Goal: Task Accomplishment & Management: Use online tool/utility

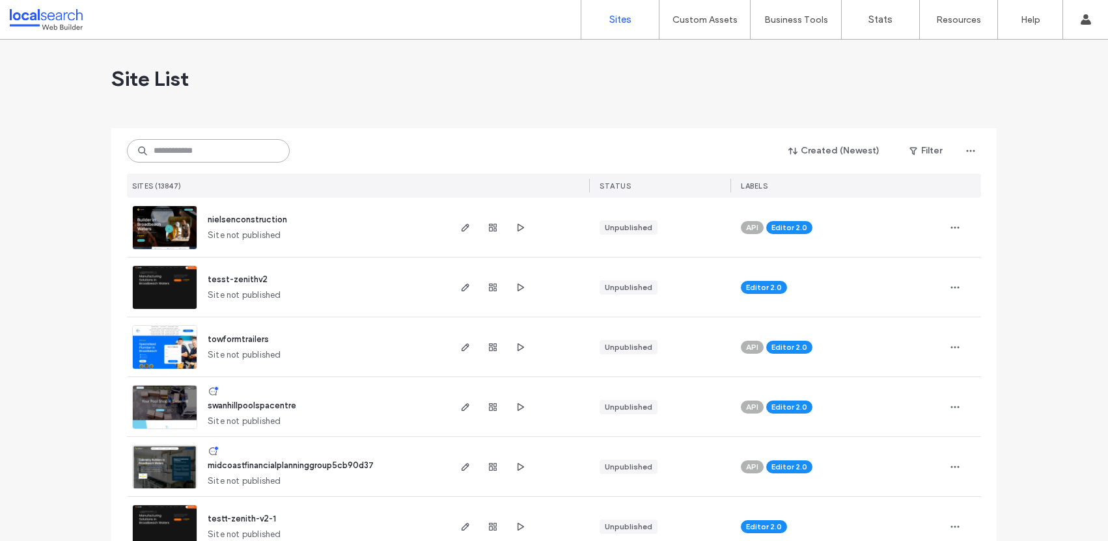
click at [172, 156] on input at bounding box center [208, 150] width 163 height 23
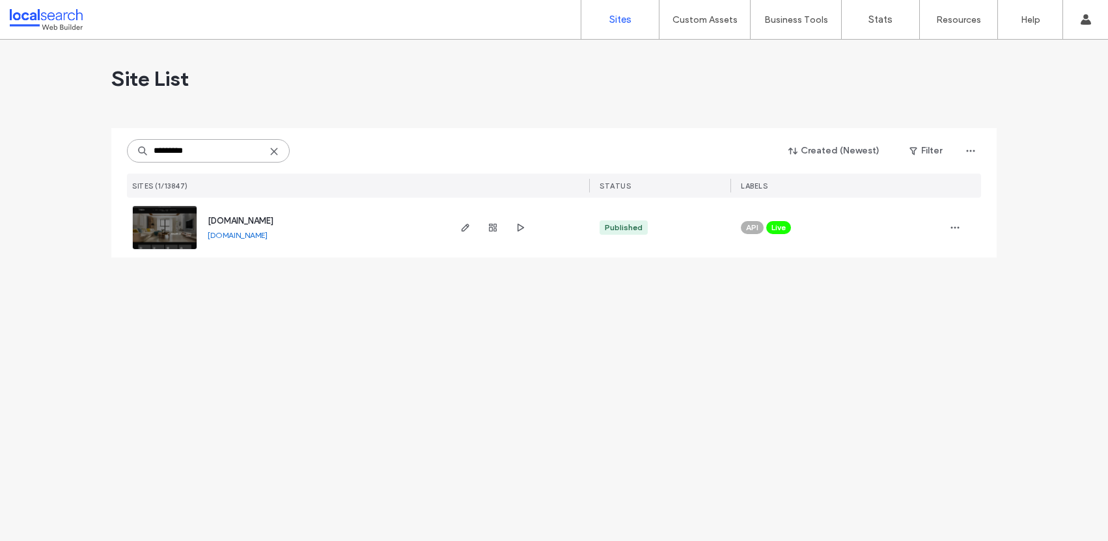
type input "*********"
click at [273, 222] on span "[DOMAIN_NAME]" at bounding box center [241, 221] width 66 height 10
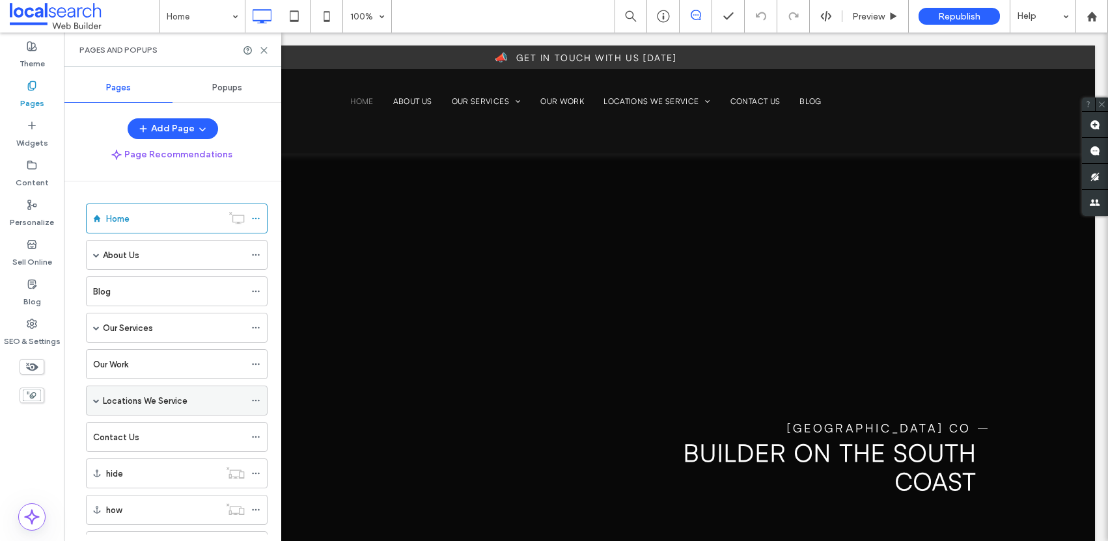
click at [96, 398] on span at bounding box center [96, 401] width 7 height 7
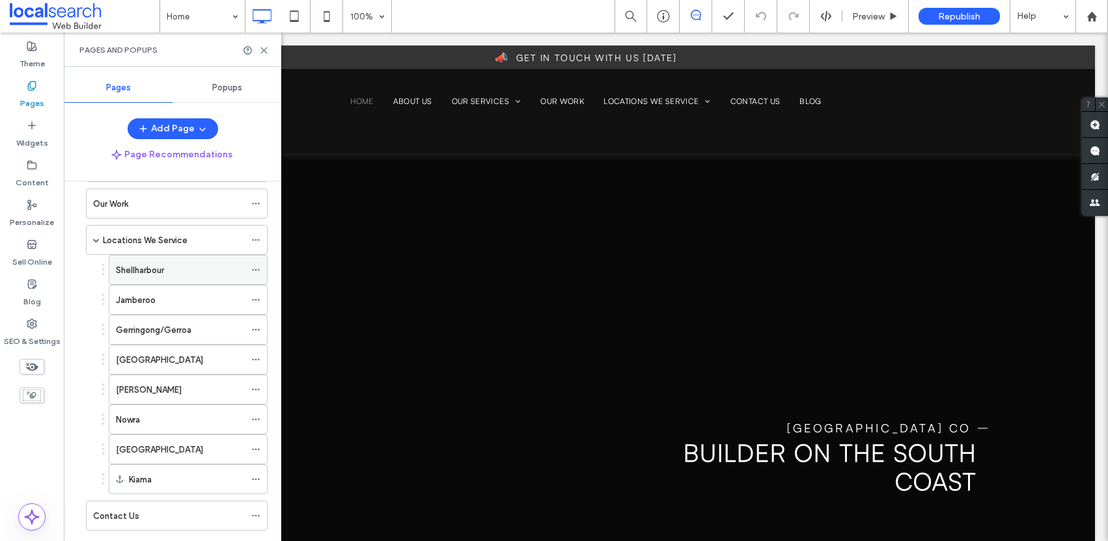
click at [157, 280] on div "Shellharbour" at bounding box center [180, 270] width 129 height 29
click at [268, 54] on icon at bounding box center [264, 51] width 10 height 10
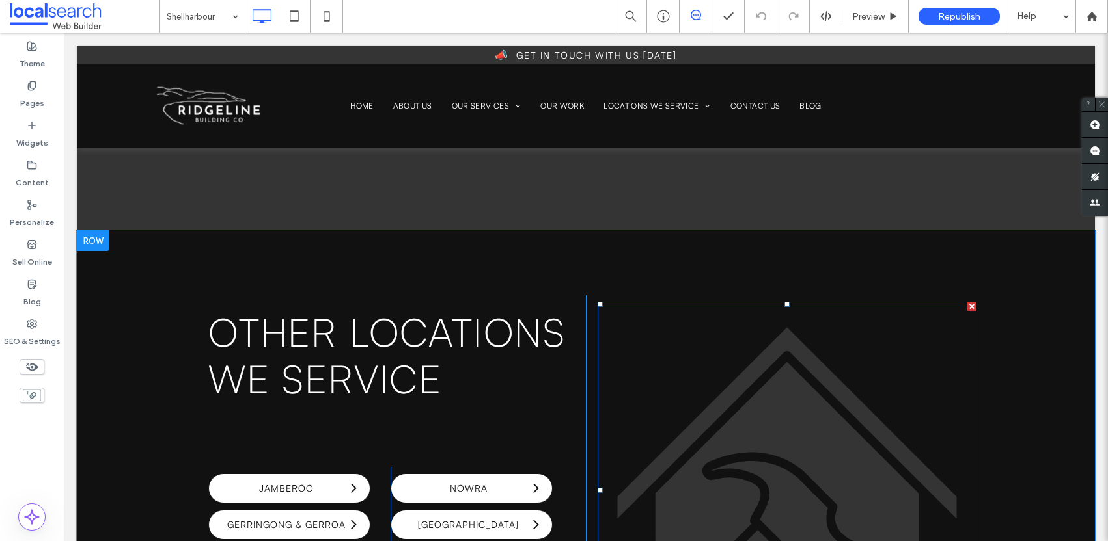
scroll to position [4293, 0]
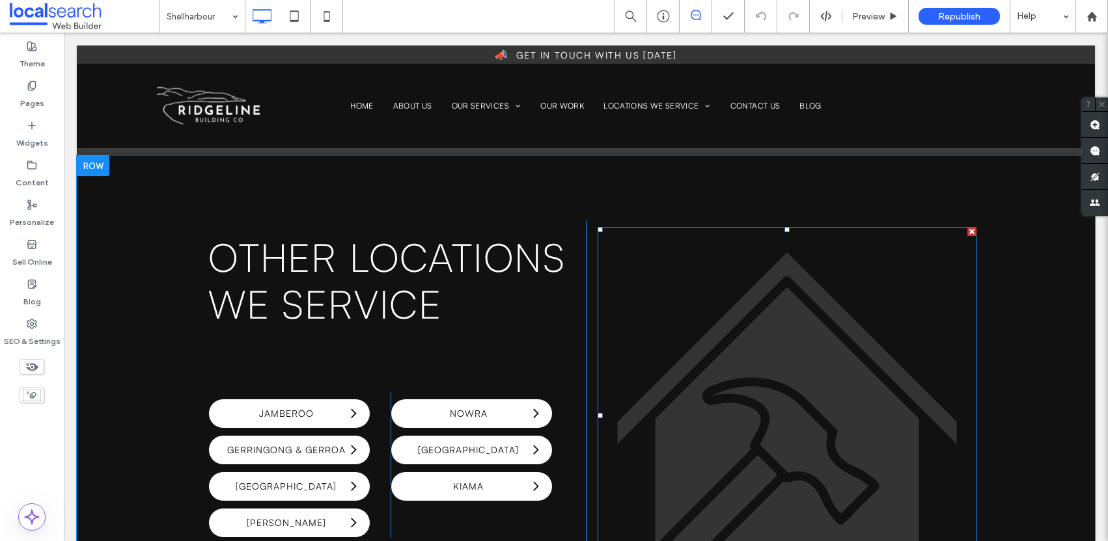
click at [847, 356] on icon at bounding box center [786, 415] width 339 height 326
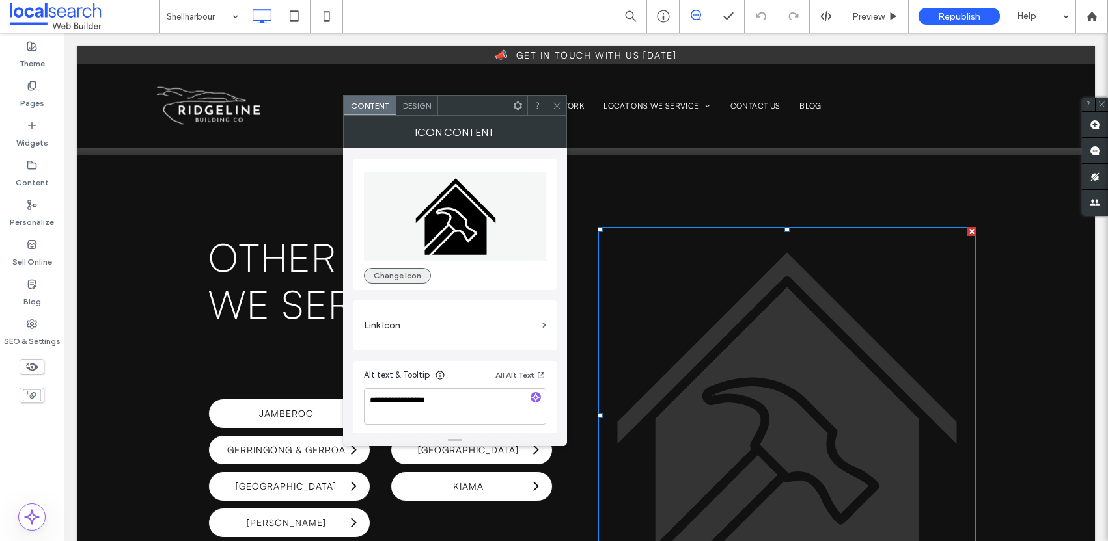
click at [415, 275] on button "Change Icon" at bounding box center [397, 276] width 67 height 16
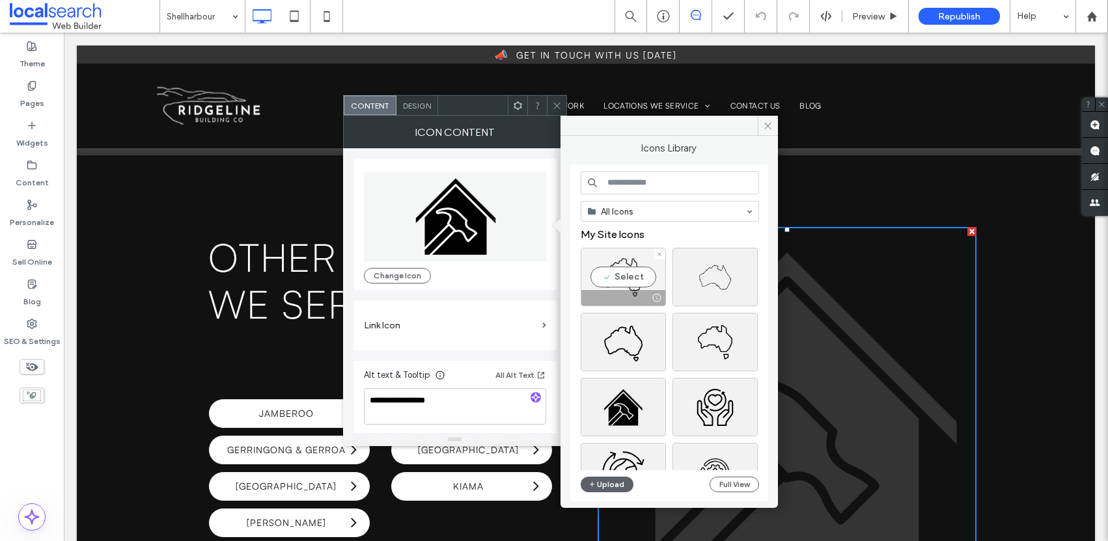
click at [633, 279] on div "Select" at bounding box center [622, 277] width 85 height 59
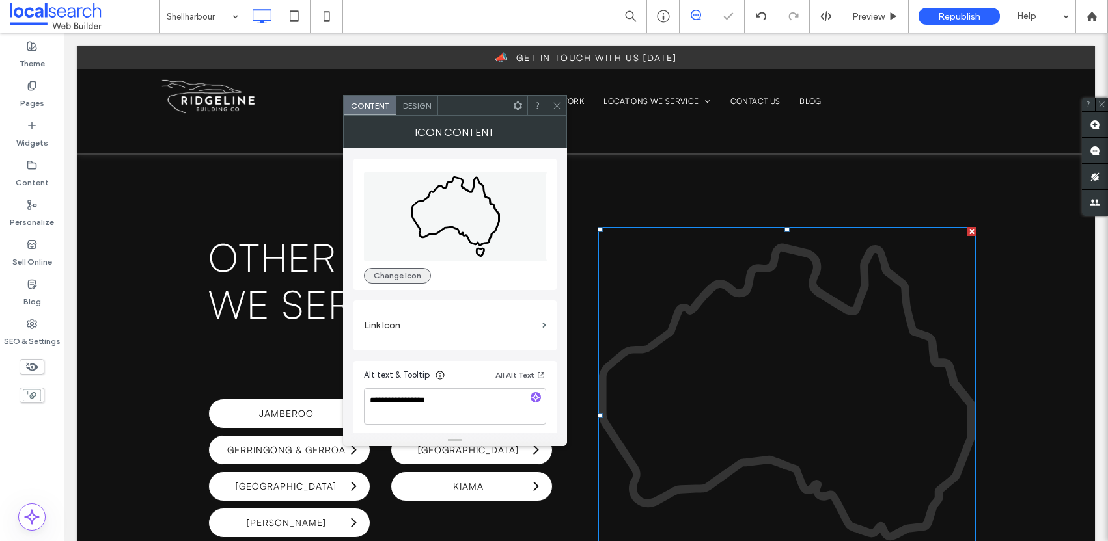
click at [412, 278] on button "Change Icon" at bounding box center [397, 276] width 67 height 16
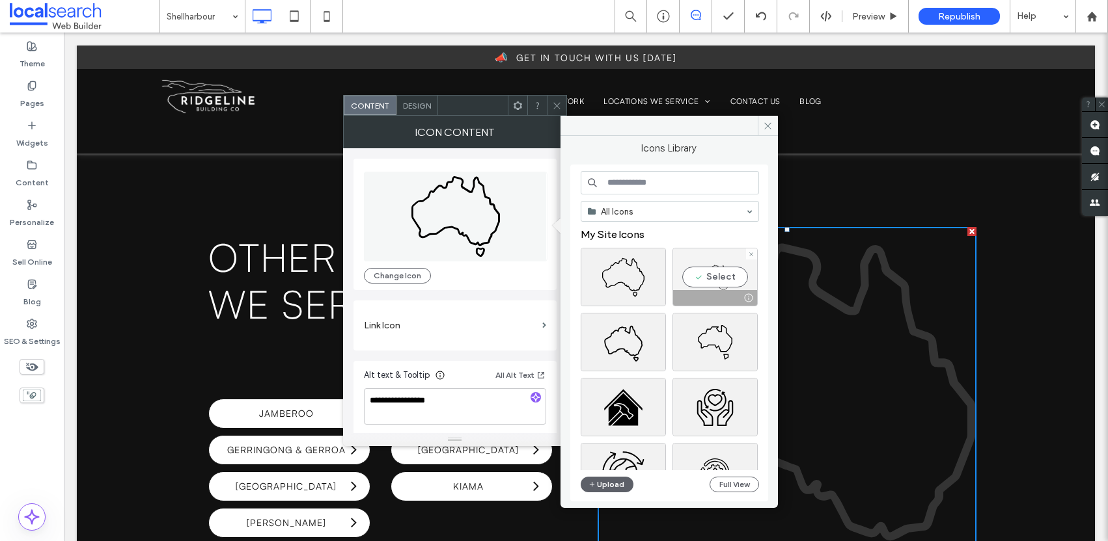
click at [700, 274] on div "Select" at bounding box center [714, 277] width 85 height 59
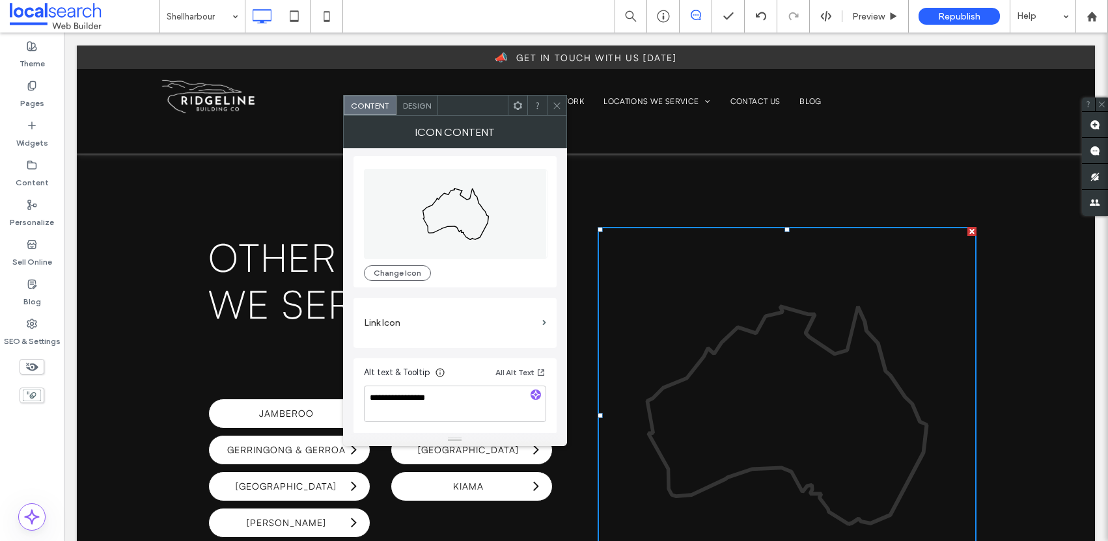
scroll to position [3, 0]
click at [407, 103] on span "Design" at bounding box center [417, 106] width 28 height 10
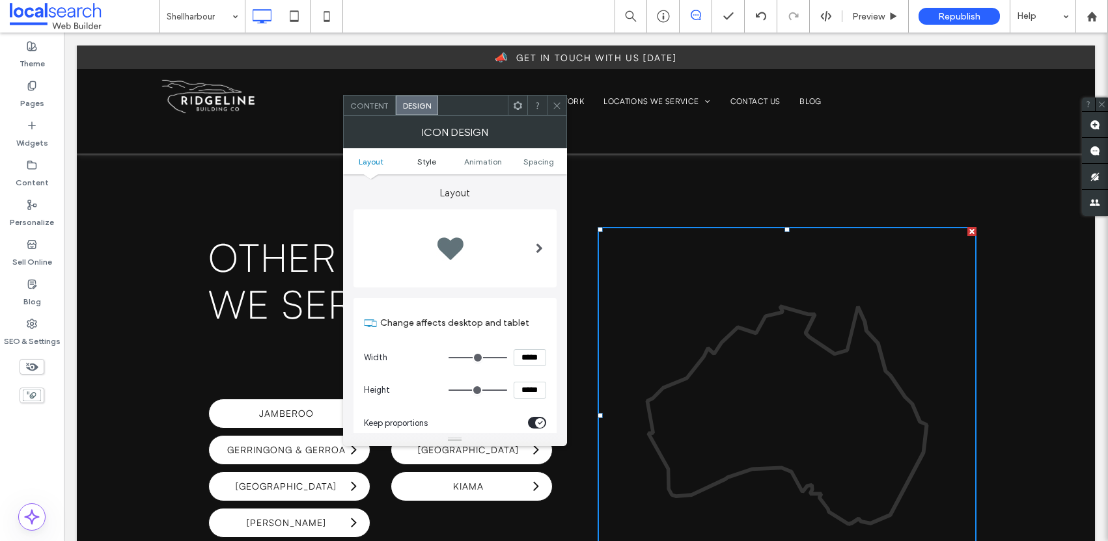
click at [425, 160] on span "Style" at bounding box center [426, 162] width 19 height 10
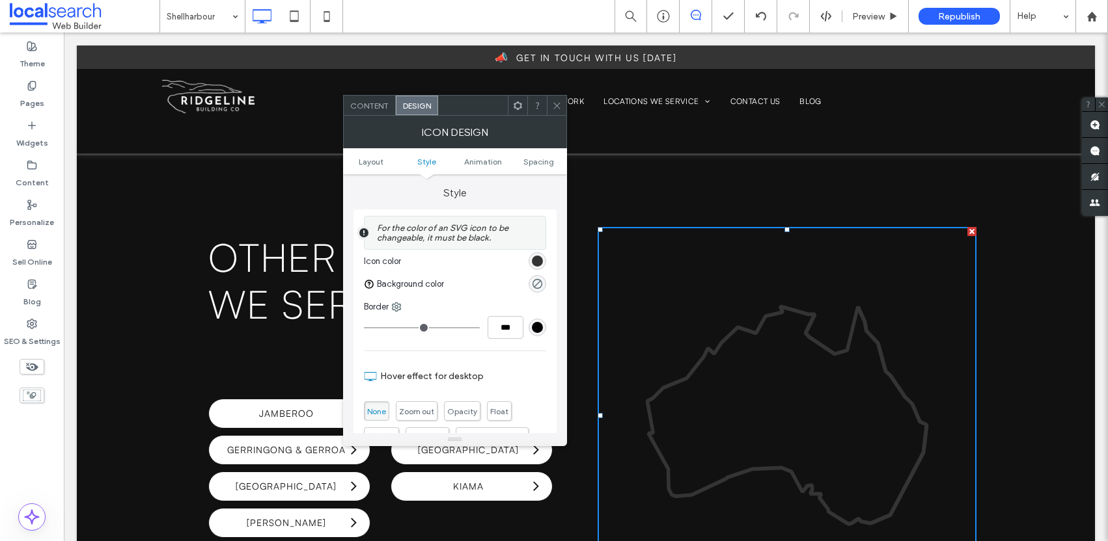
scroll to position [271, 0]
click at [536, 262] on div "rgb(52, 52, 52)" at bounding box center [537, 261] width 11 height 11
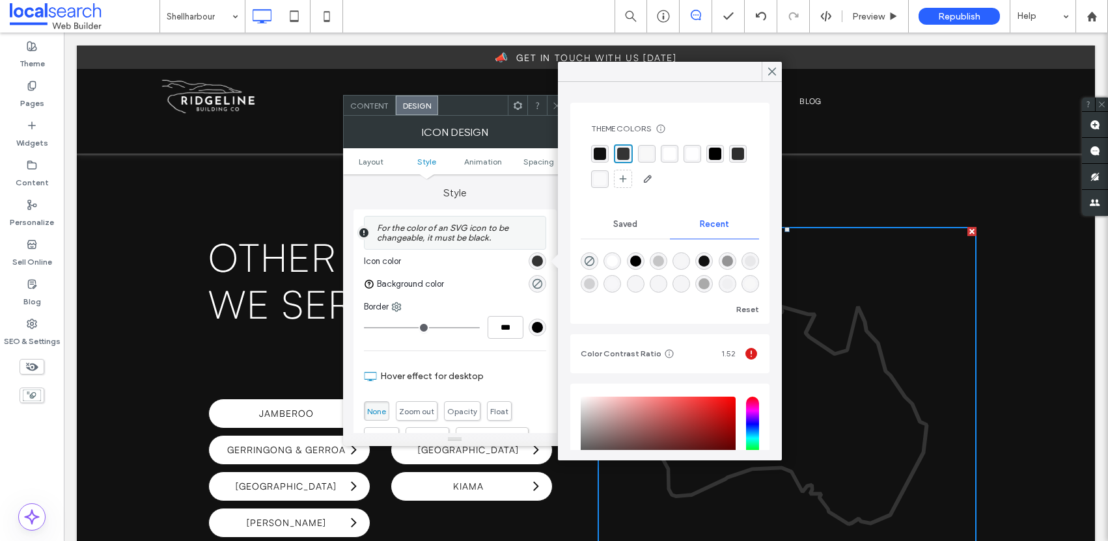
click at [613, 265] on div "rgba(255, 255, 255, 1)" at bounding box center [612, 261] width 11 height 11
type input "*******"
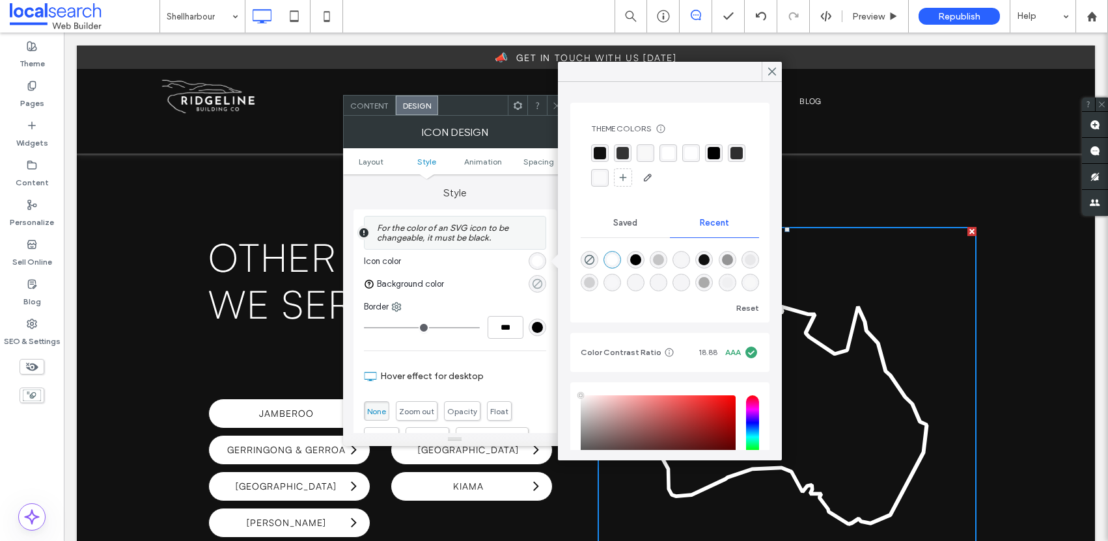
click at [538, 282] on use "rgba(0, 0, 0, 0)" at bounding box center [537, 284] width 10 height 10
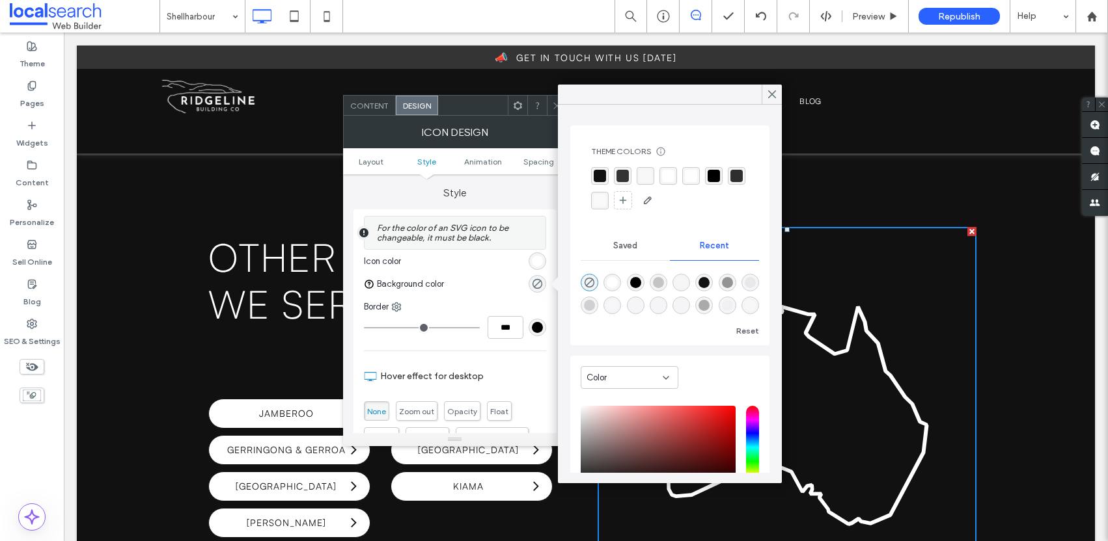
click at [616, 284] on div "rgba(255, 255, 255, 1)" at bounding box center [612, 282] width 11 height 11
type input "*******"
type input "***"
type input "****"
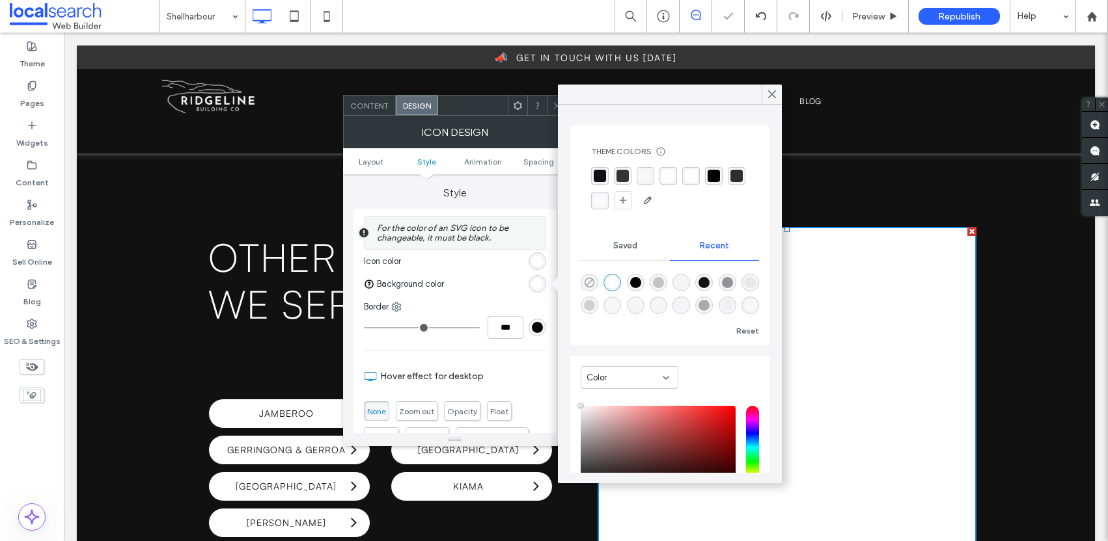
click at [584, 283] on use "rgba(0, 0, 0, 0)" at bounding box center [589, 283] width 10 height 10
type input "*******"
type input "*"
type input "**"
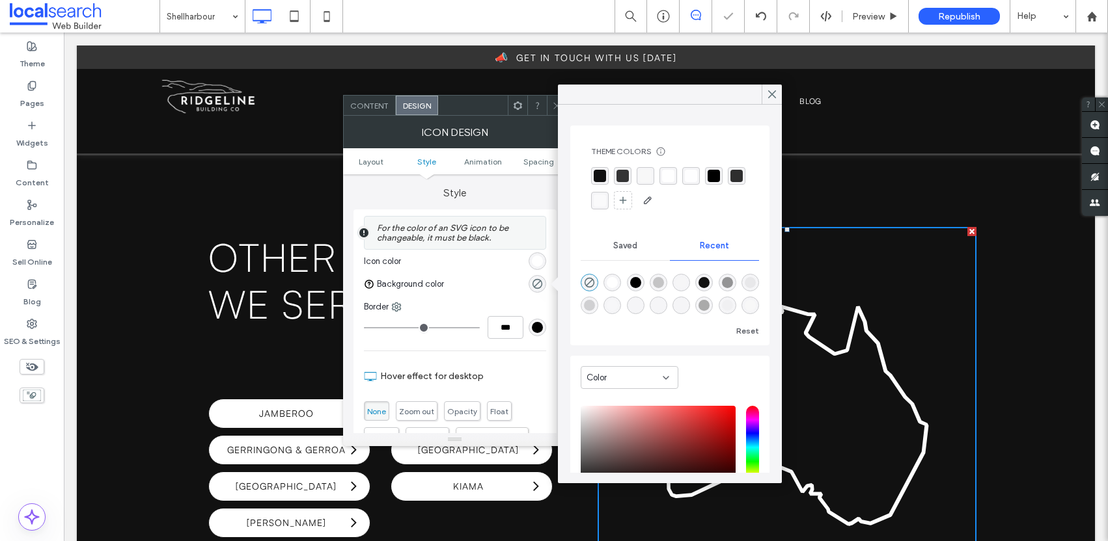
click at [612, 282] on div "rgba(255, 255, 255, 1)" at bounding box center [612, 282] width 11 height 11
type input "*******"
type input "***"
type input "****"
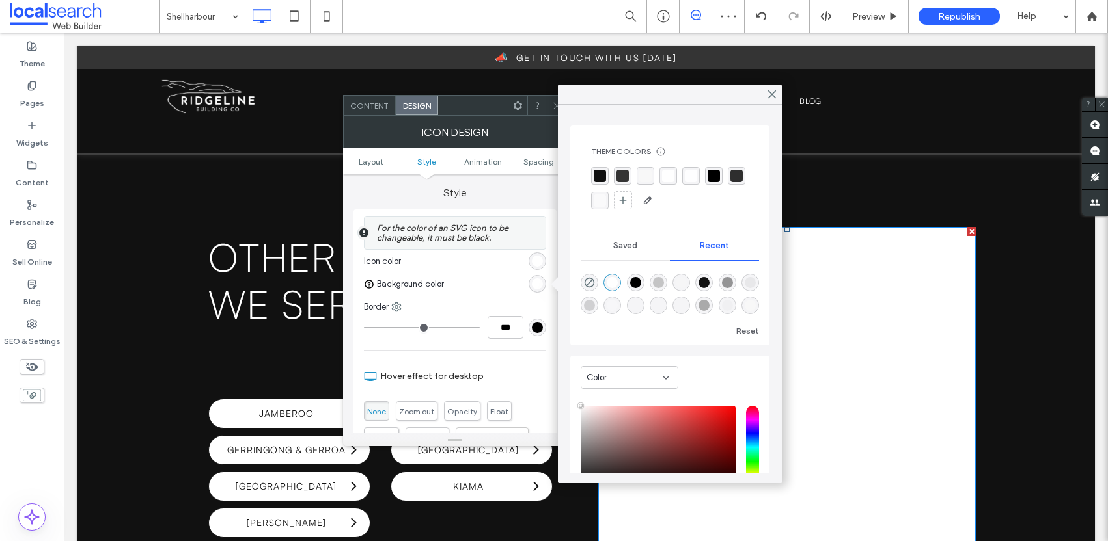
click at [535, 264] on div "rgb(255, 255, 255)" at bounding box center [537, 261] width 11 height 11
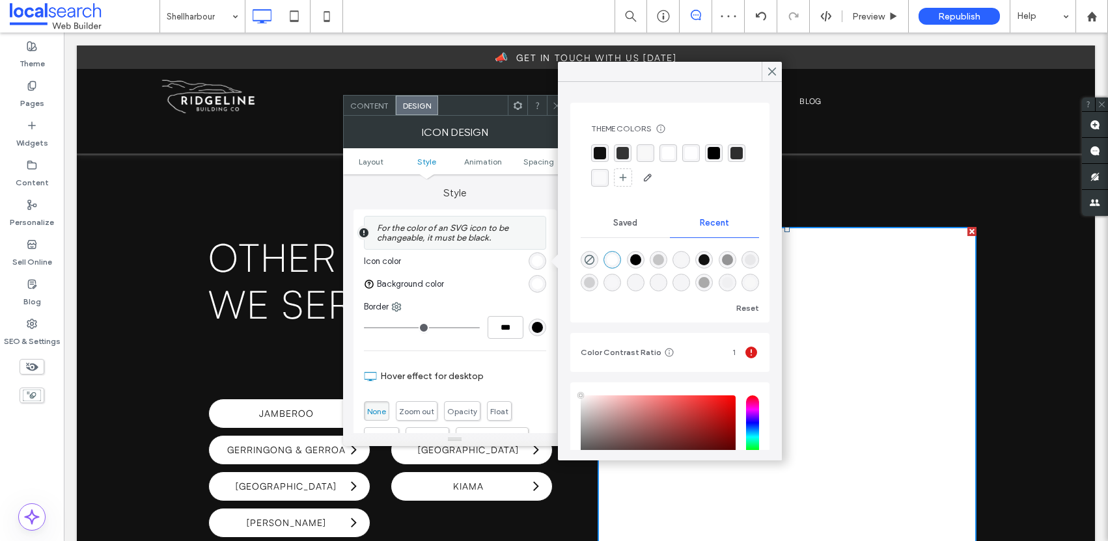
click at [637, 252] on div "rgba(0, 0, 0, 1)" at bounding box center [636, 260] width 18 height 18
type input "*******"
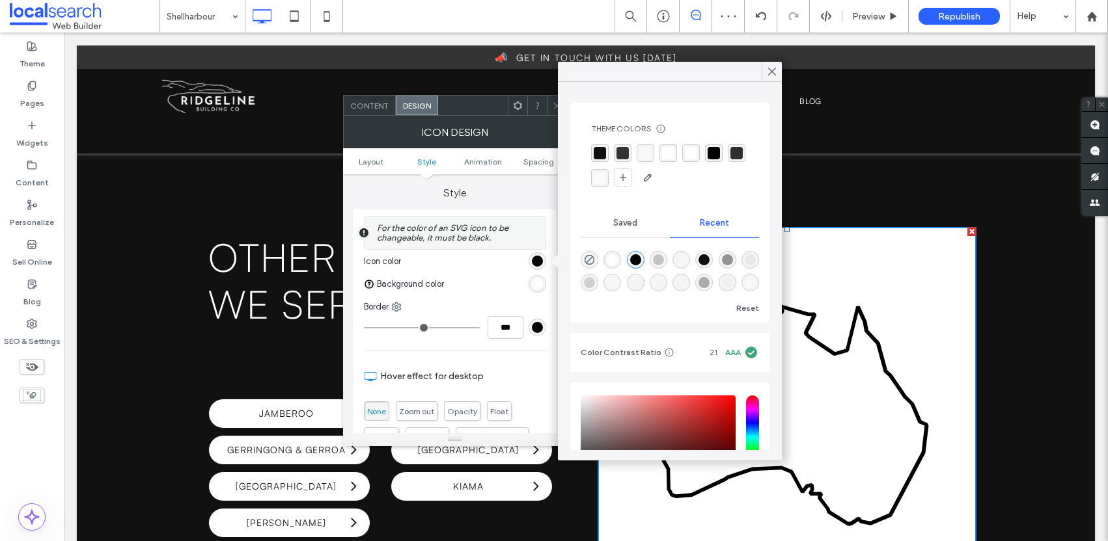
click at [538, 285] on div "rgb(255, 255, 255)" at bounding box center [537, 284] width 11 height 11
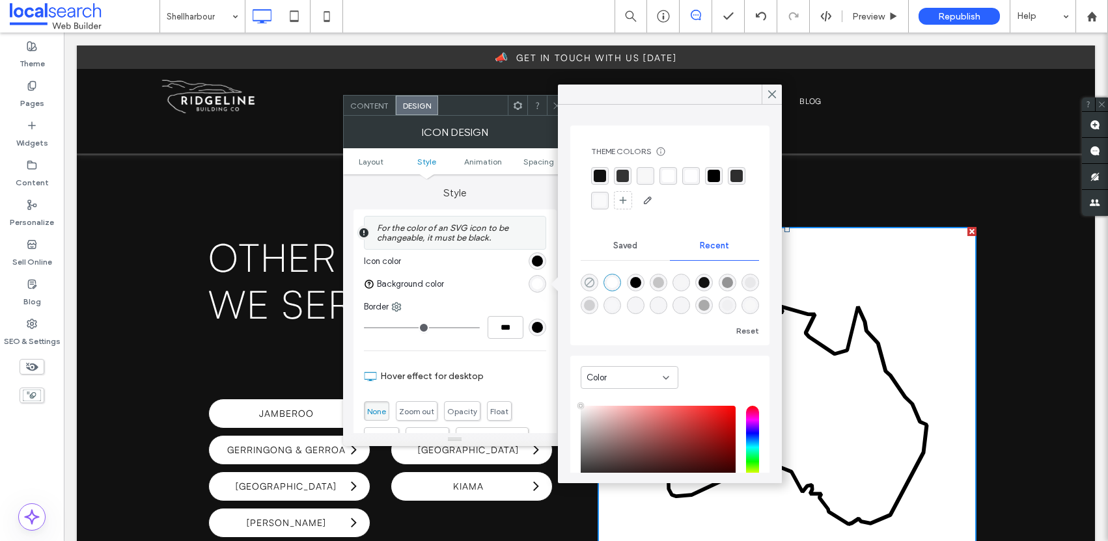
click at [584, 280] on icon "rgba(0, 0, 0, 0)" at bounding box center [589, 282] width 11 height 11
type input "*******"
type input "*"
type input "**"
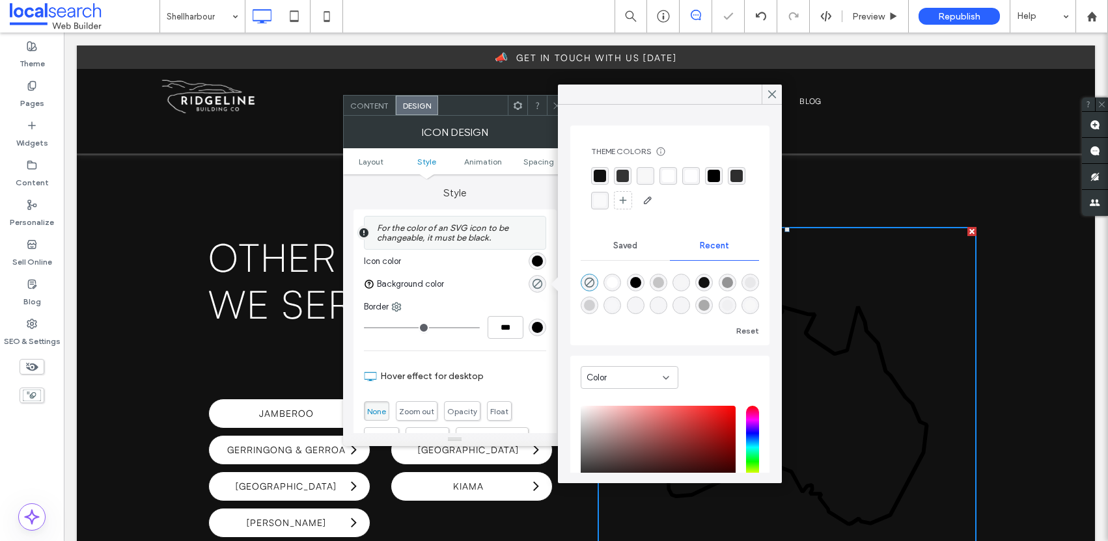
click at [534, 258] on div "rgb(0, 0, 0)" at bounding box center [537, 261] width 11 height 11
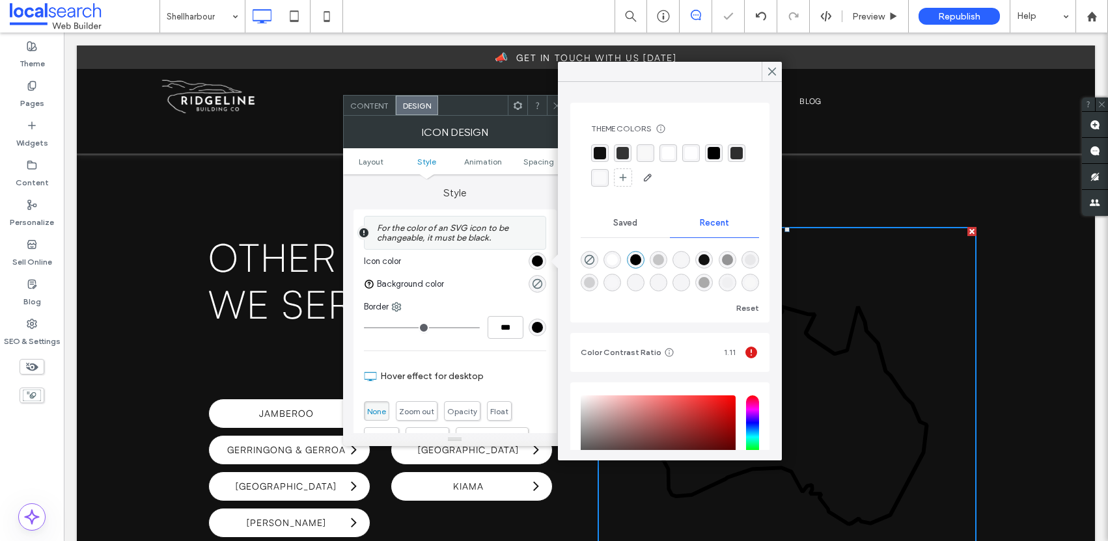
click at [608, 260] on div "rgba(255, 255, 255, 1)" at bounding box center [612, 259] width 11 height 11
type input "*******"
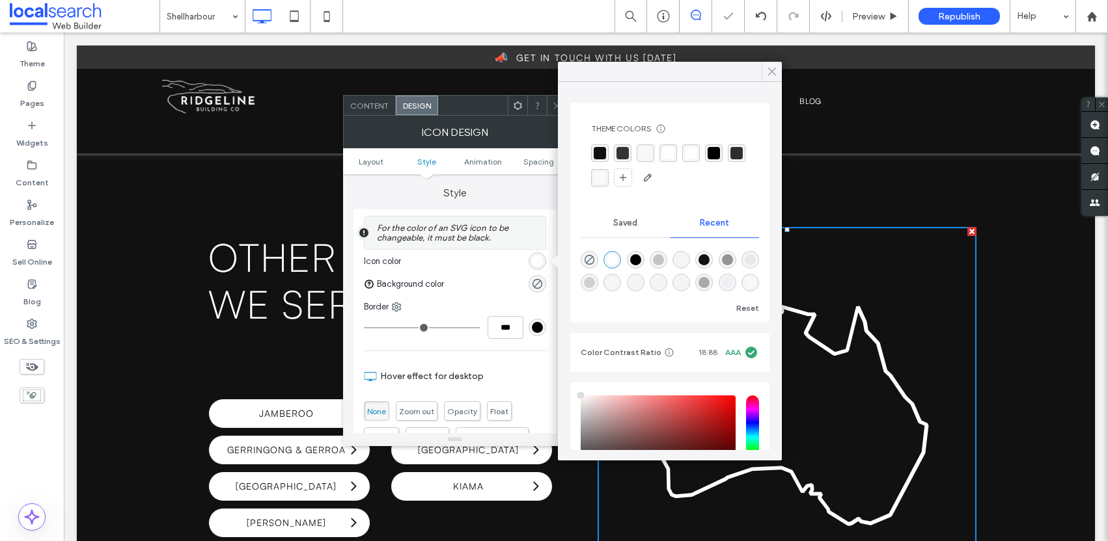
drag, startPoint x: 772, startPoint y: 69, endPoint x: 804, endPoint y: 131, distance: 69.6
click at [772, 69] on icon at bounding box center [772, 72] width 12 height 12
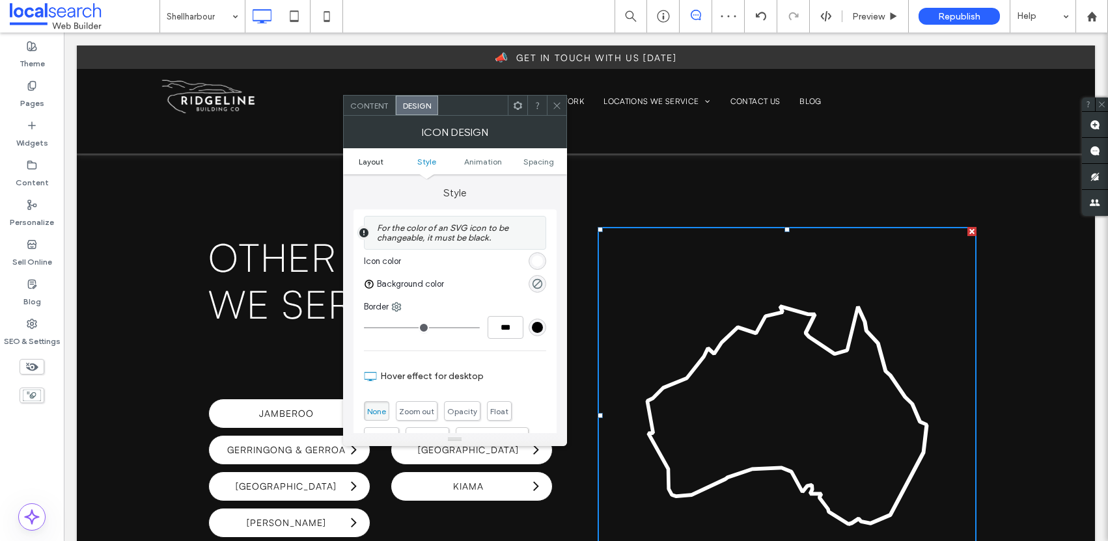
click at [377, 161] on span "Layout" at bounding box center [371, 162] width 25 height 10
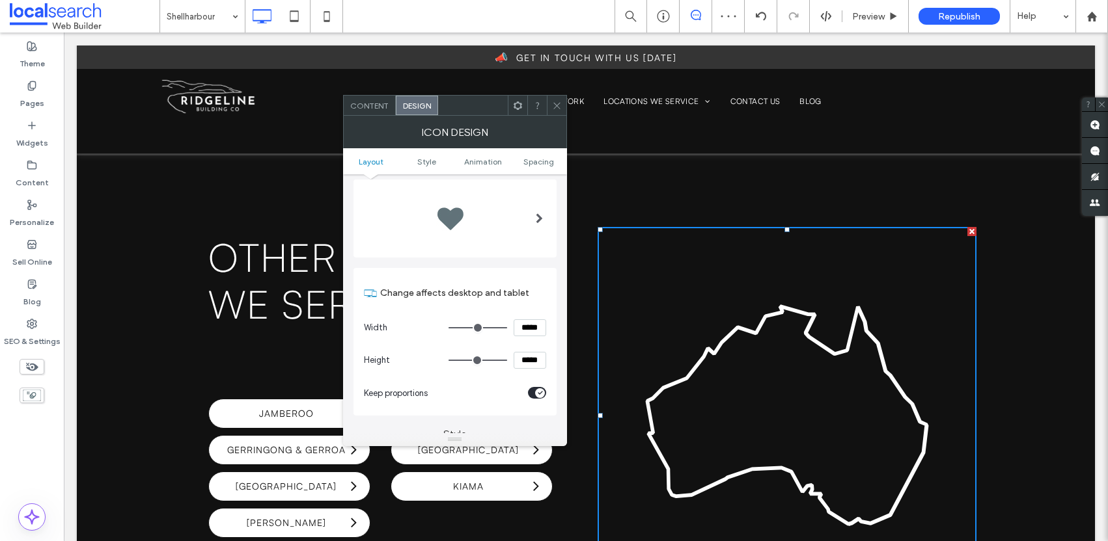
scroll to position [0, 0]
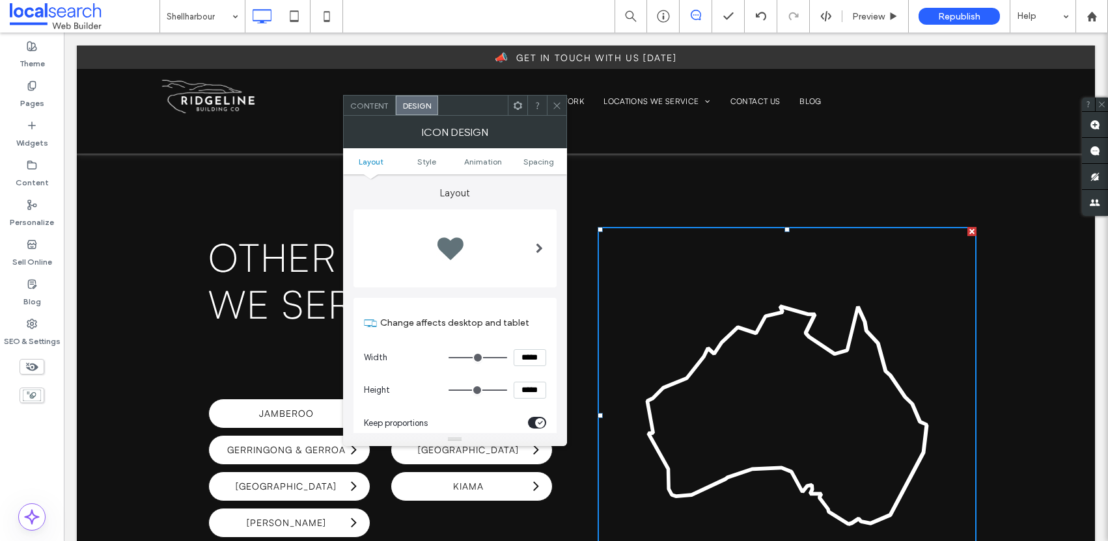
click at [378, 106] on span "Content" at bounding box center [369, 106] width 38 height 10
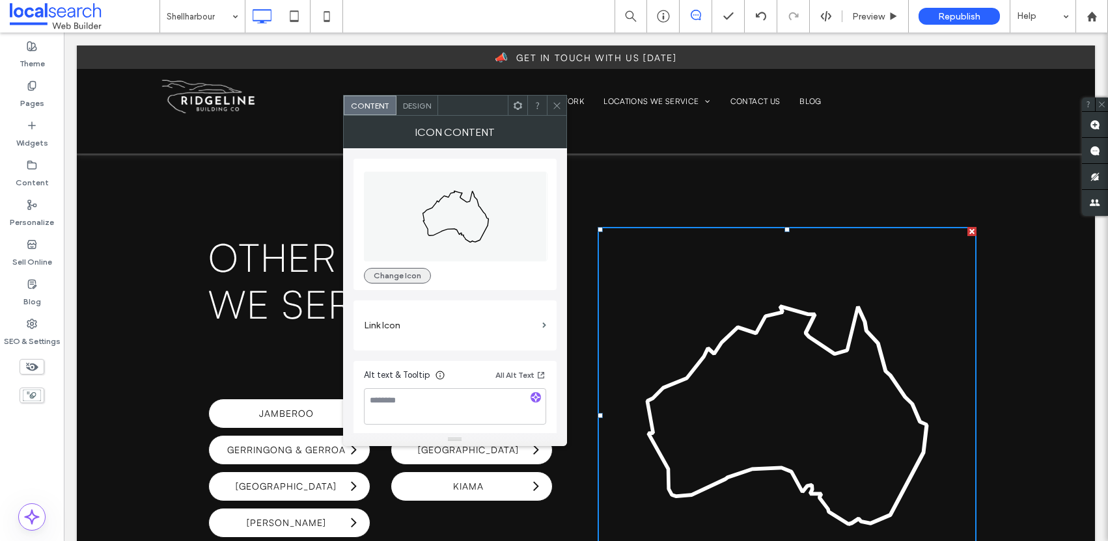
click at [396, 275] on button "Change Icon" at bounding box center [397, 276] width 67 height 16
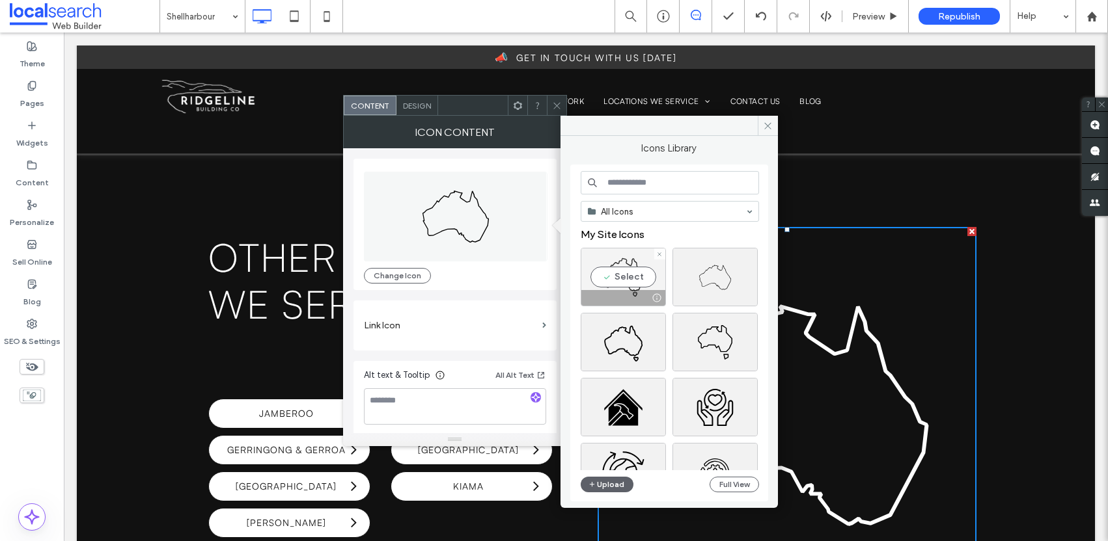
drag, startPoint x: 634, startPoint y: 281, endPoint x: 867, endPoint y: 334, distance: 239.0
click at [634, 281] on div "Select" at bounding box center [622, 277] width 85 height 59
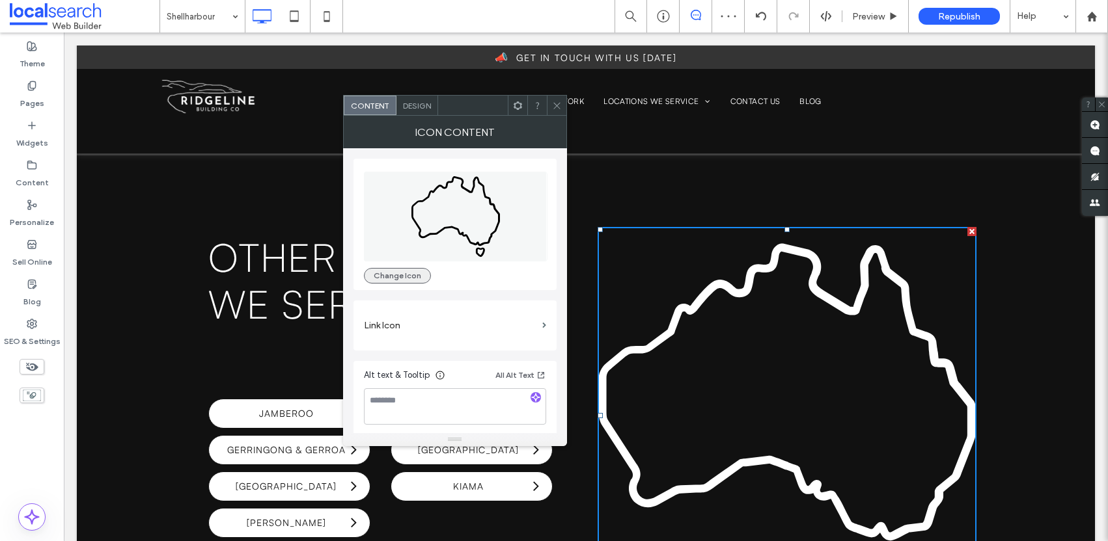
drag, startPoint x: 386, startPoint y: 277, endPoint x: 411, endPoint y: 274, distance: 24.9
click at [387, 277] on button "Change Icon" at bounding box center [397, 276] width 67 height 16
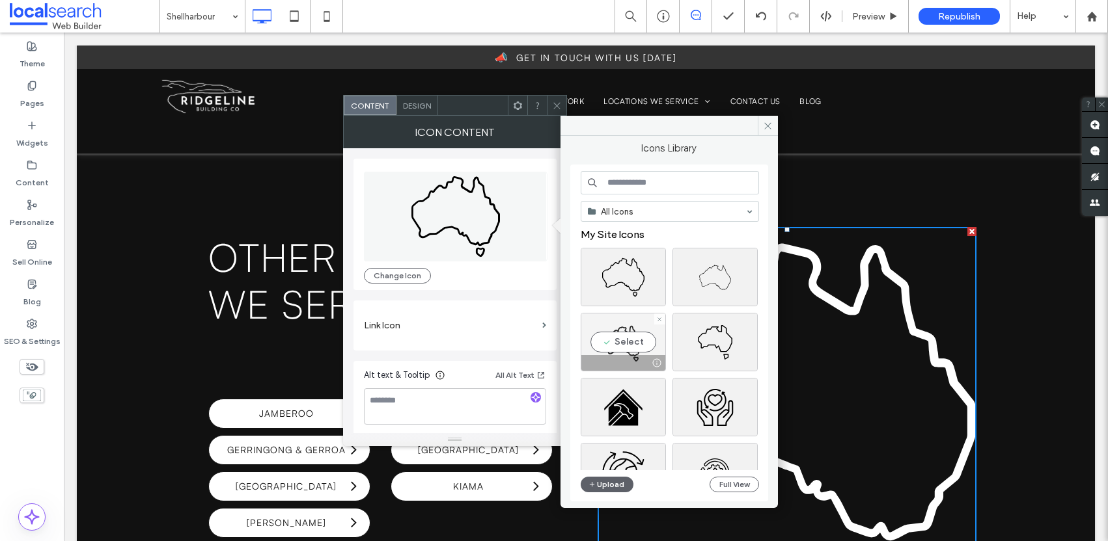
click at [608, 340] on div "Select" at bounding box center [622, 342] width 85 height 59
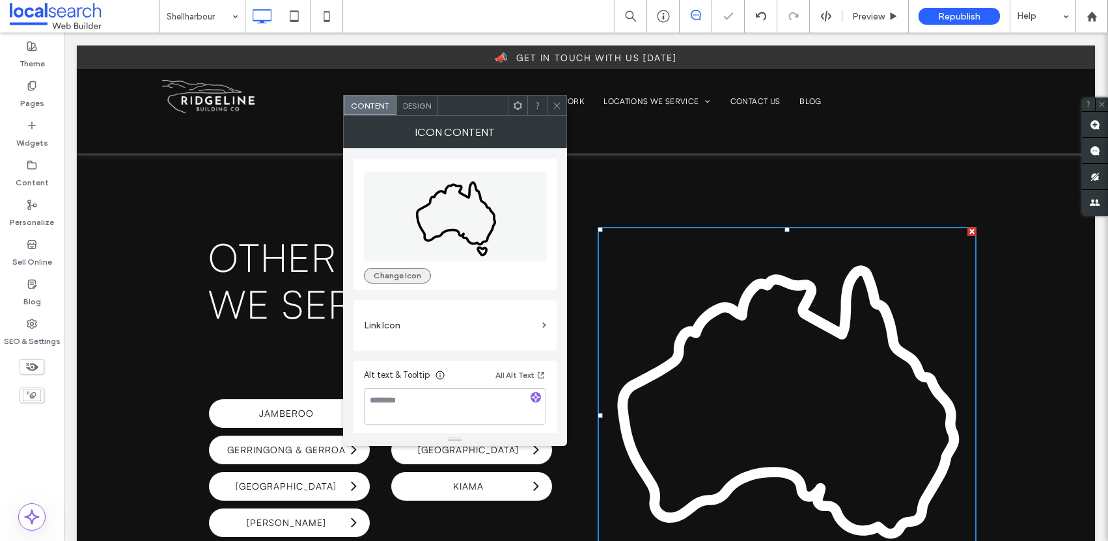
click at [402, 274] on button "Change Icon" at bounding box center [397, 276] width 67 height 16
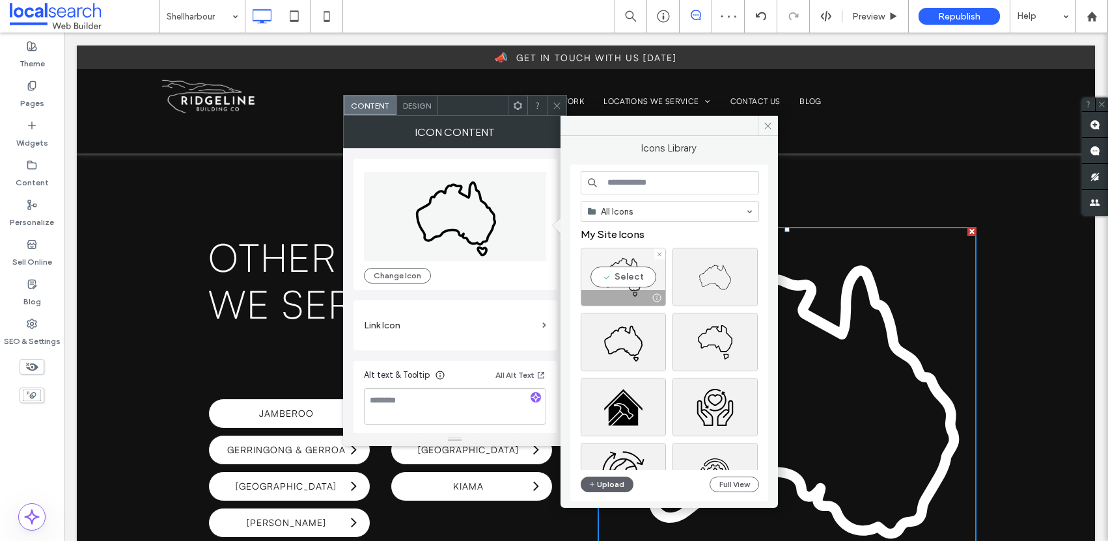
click at [637, 283] on div "Select" at bounding box center [622, 277] width 85 height 59
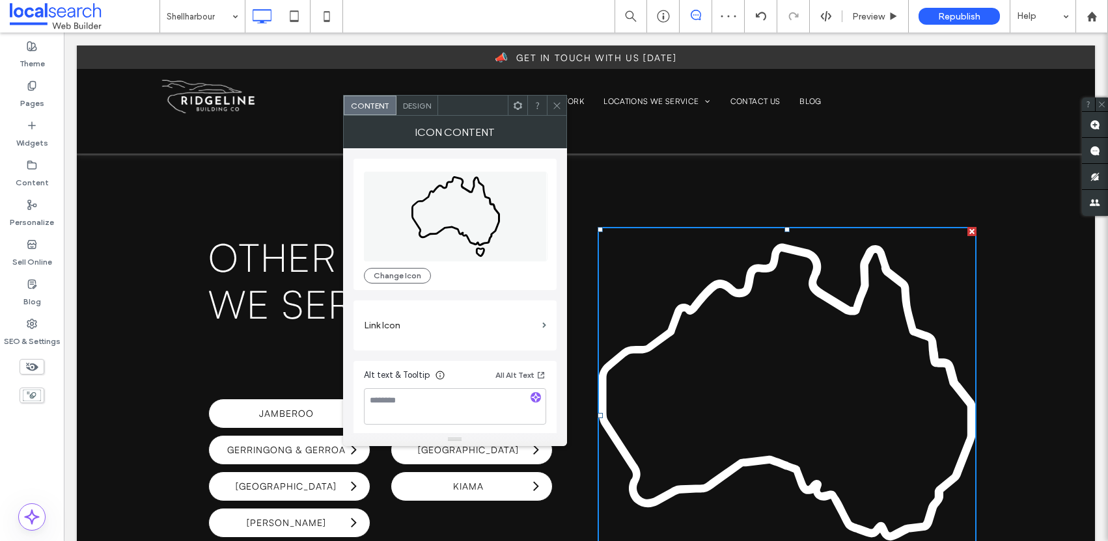
click at [554, 103] on icon at bounding box center [557, 106] width 10 height 10
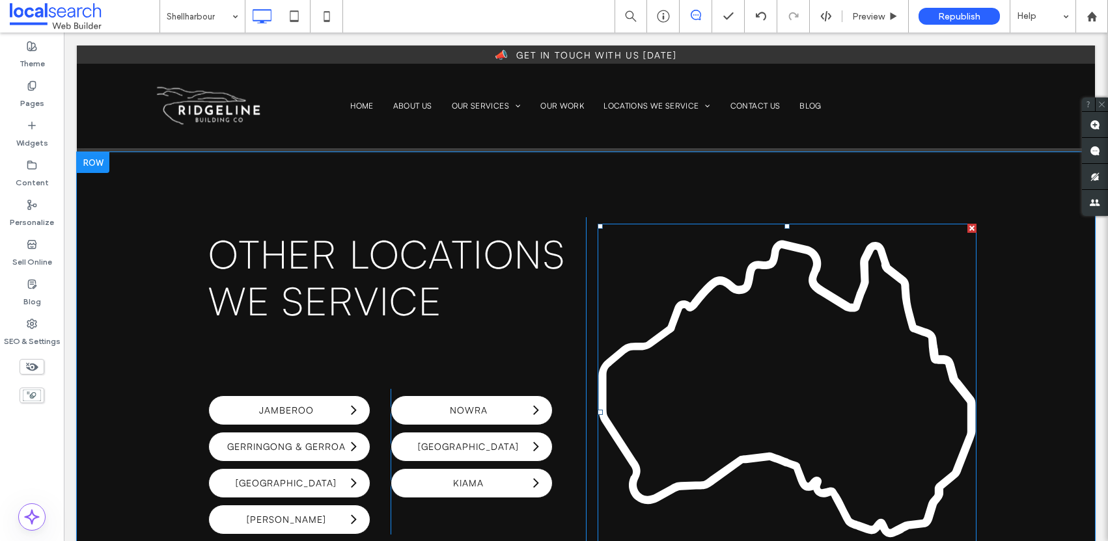
scroll to position [4285, 0]
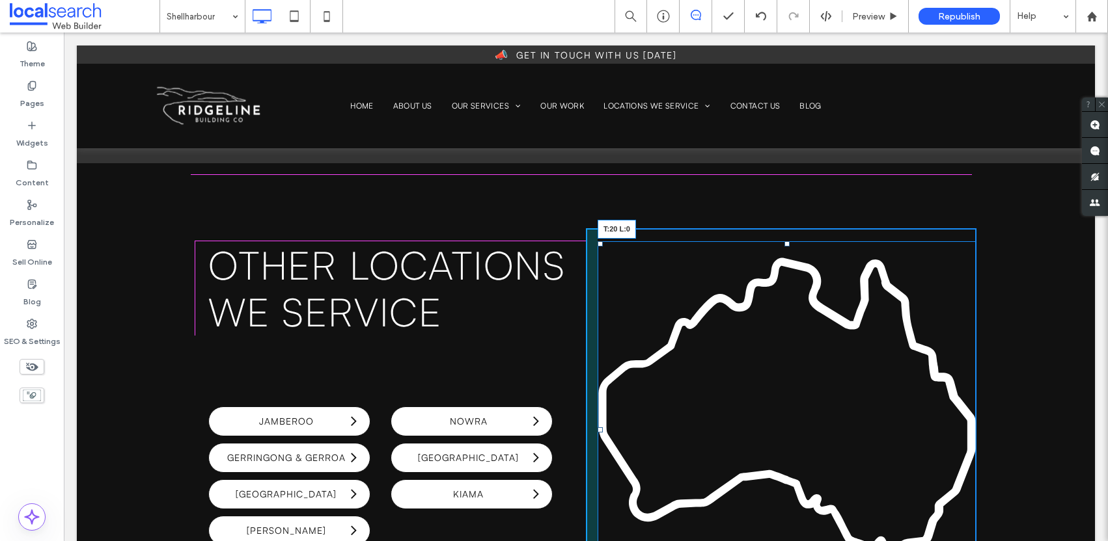
drag, startPoint x: 597, startPoint y: 171, endPoint x: 619, endPoint y: 173, distance: 21.6
click at [619, 241] on div "T:20 L:0" at bounding box center [786, 429] width 379 height 377
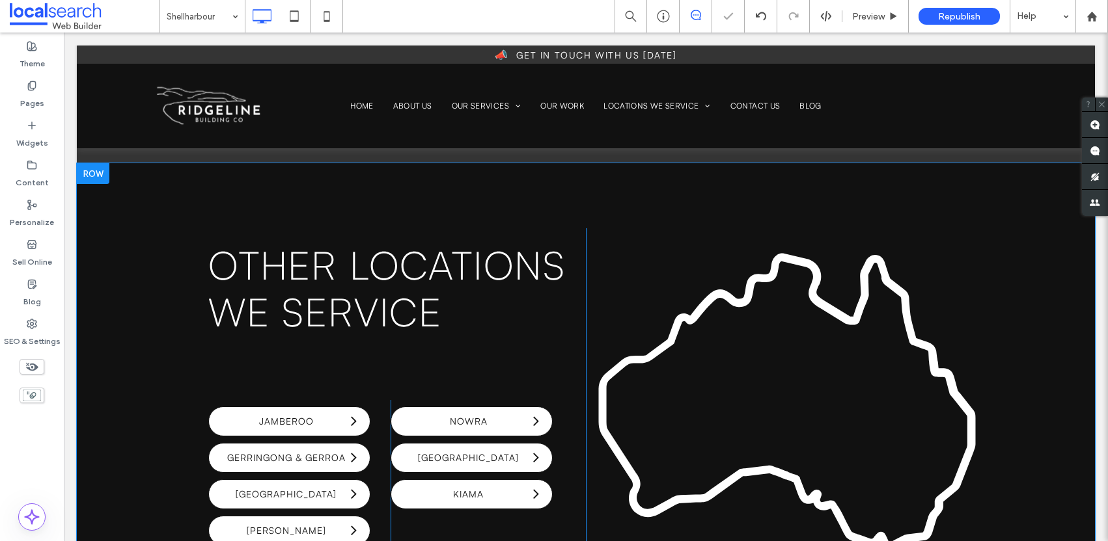
drag, startPoint x: 683, startPoint y: 201, endPoint x: 619, endPoint y: 172, distance: 70.2
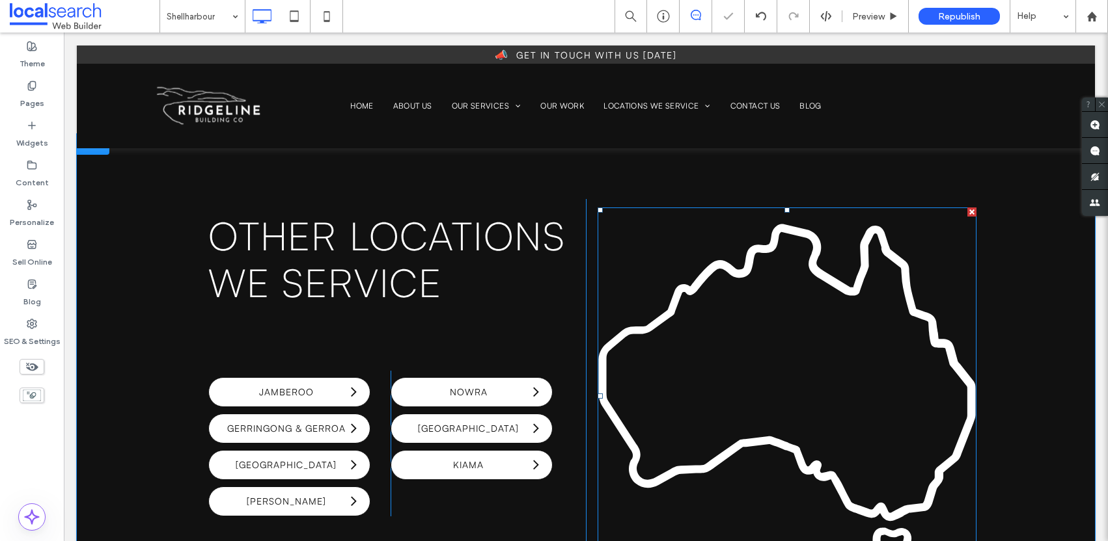
scroll to position [4445, 0]
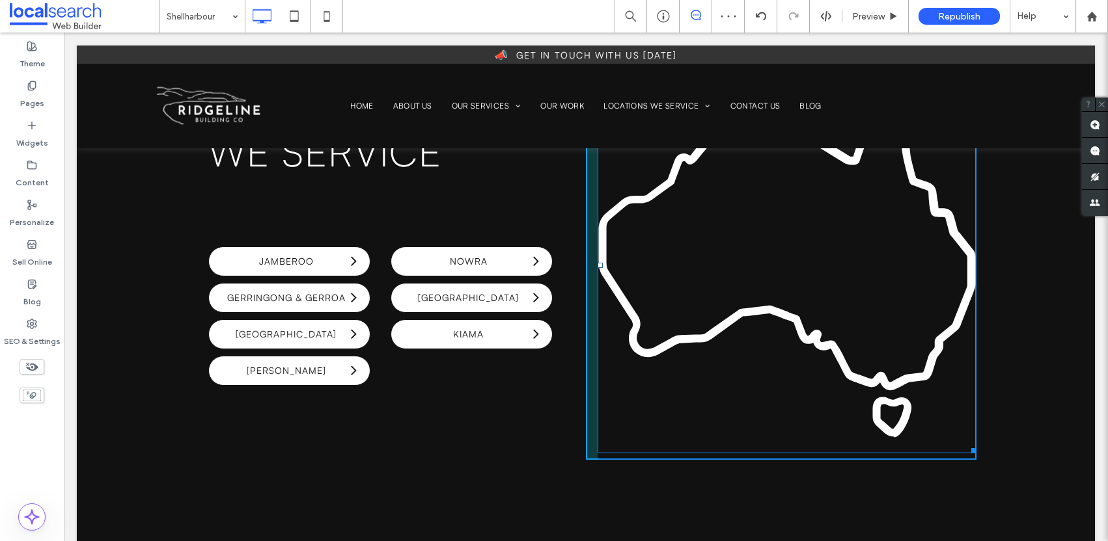
click at [966, 444] on div at bounding box center [971, 449] width 10 height 10
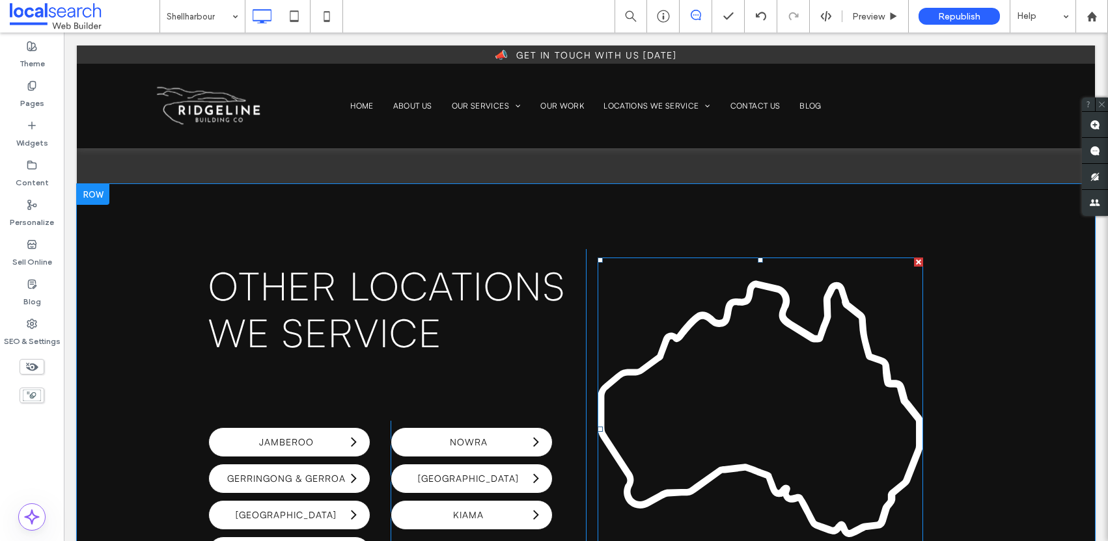
scroll to position [4254, 0]
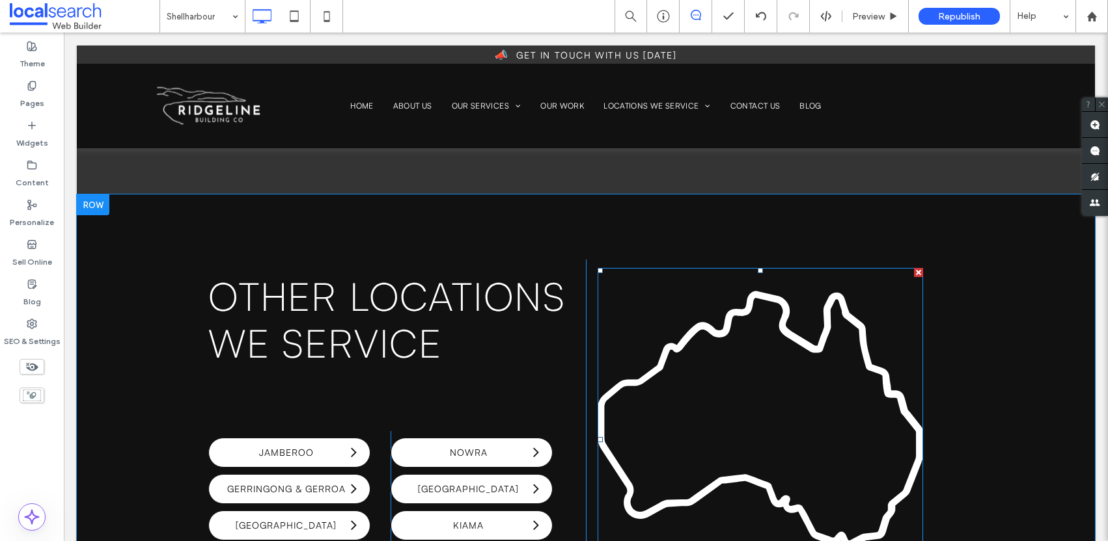
click at [738, 311] on icon at bounding box center [759, 439] width 325 height 343
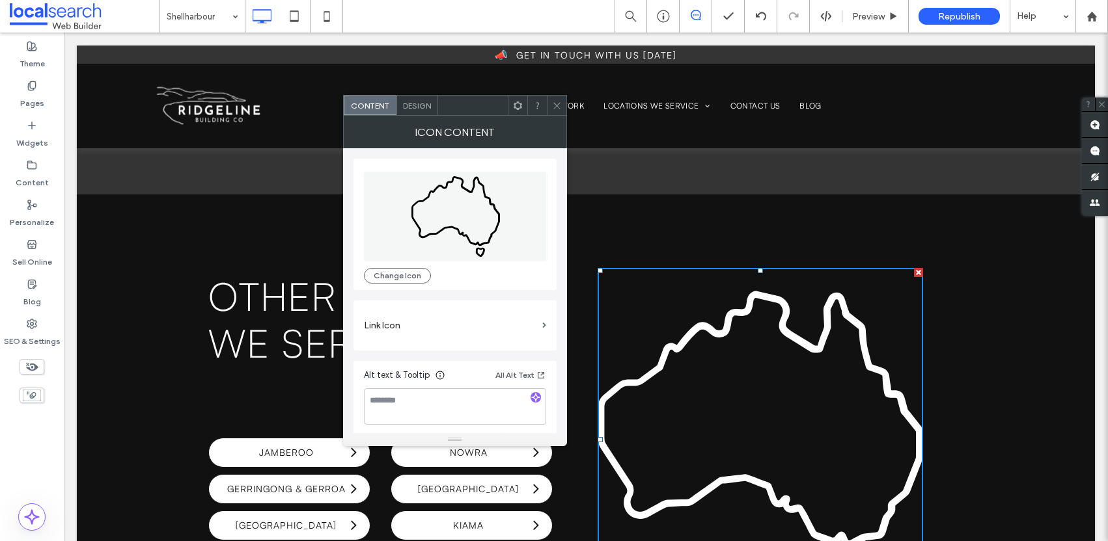
click at [559, 111] on span at bounding box center [557, 106] width 10 height 20
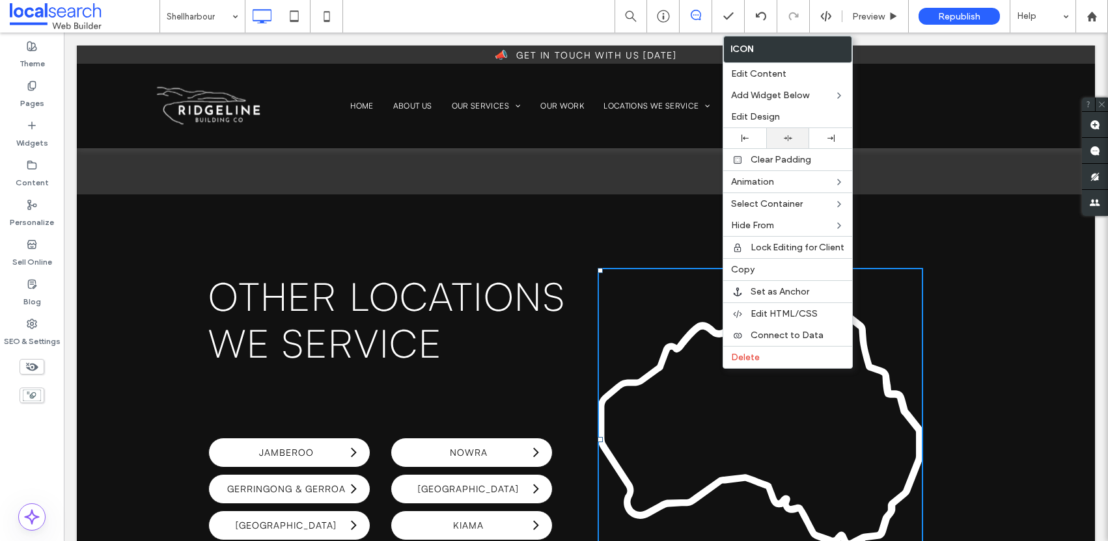
click at [782, 137] on div at bounding box center [787, 138] width 30 height 8
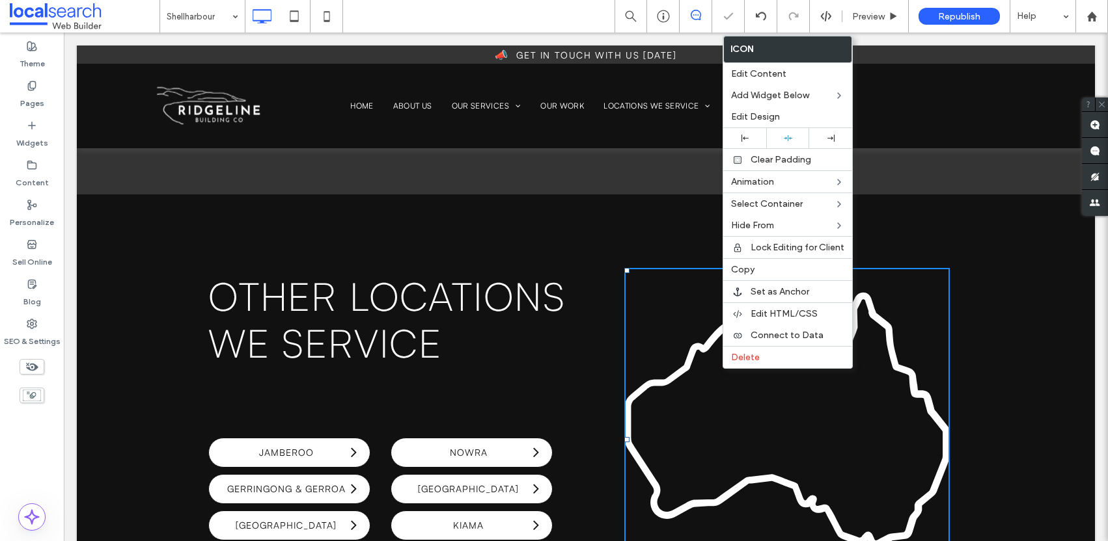
click at [999, 329] on div "Other Locations WE Service Jamberoo Gerringong & Gerroa Kangaroo Valley Berry C…" at bounding box center [586, 451] width 1018 height 513
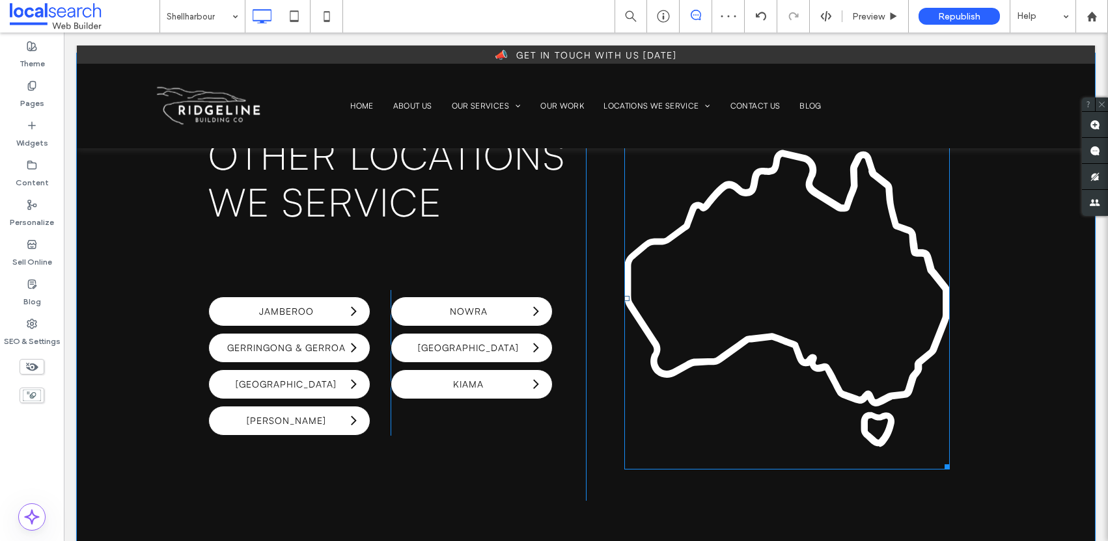
scroll to position [4240, 0]
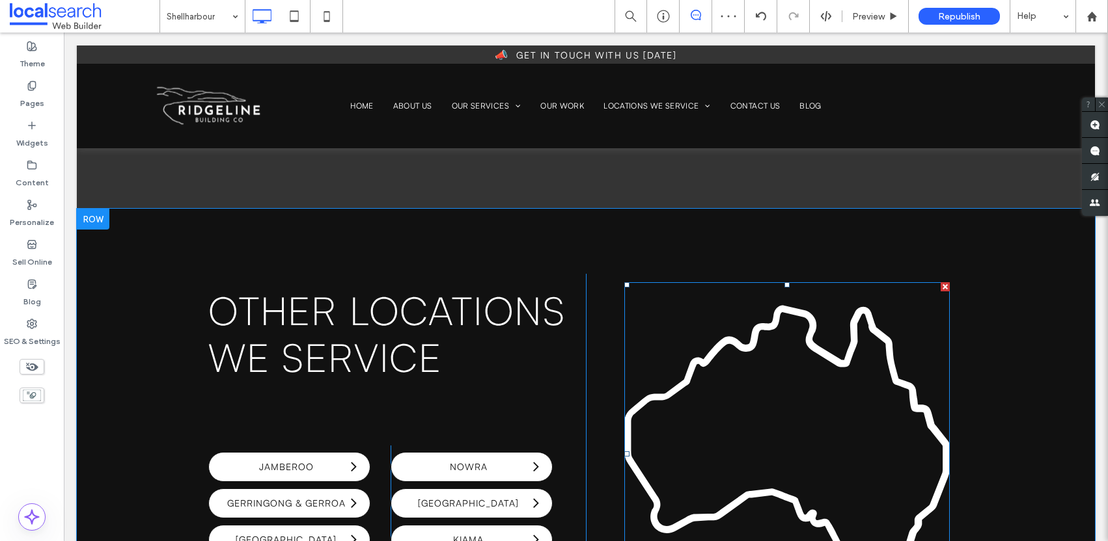
click at [774, 325] on icon at bounding box center [786, 453] width 325 height 343
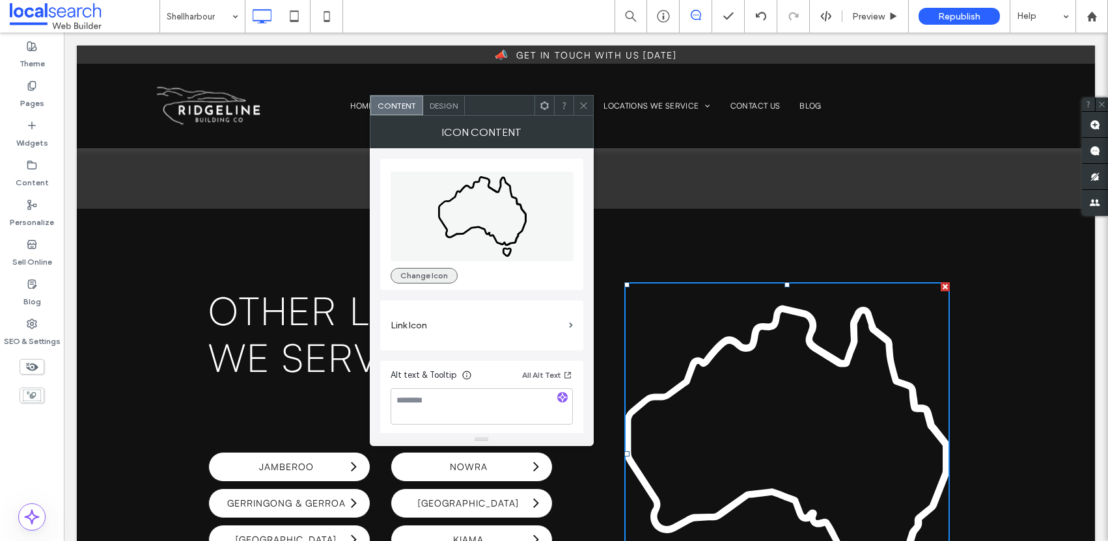
click at [425, 270] on button "Change Icon" at bounding box center [423, 276] width 67 height 16
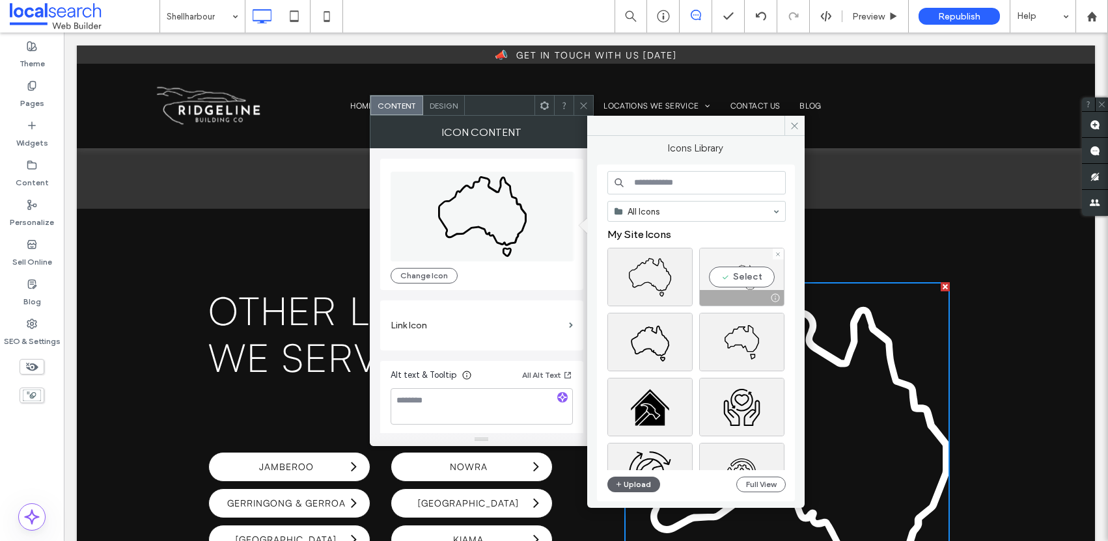
drag, startPoint x: 734, startPoint y: 278, endPoint x: 843, endPoint y: 266, distance: 109.3
click at [734, 278] on div "Select" at bounding box center [741, 277] width 85 height 59
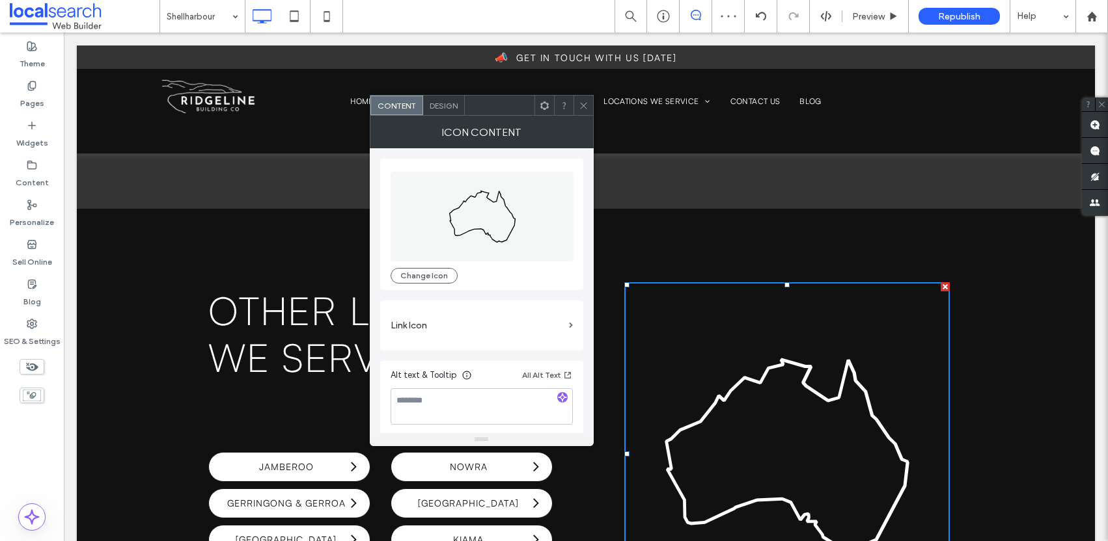
click at [586, 116] on div "Icon Content" at bounding box center [482, 132] width 224 height 33
click at [586, 113] on span at bounding box center [584, 106] width 10 height 20
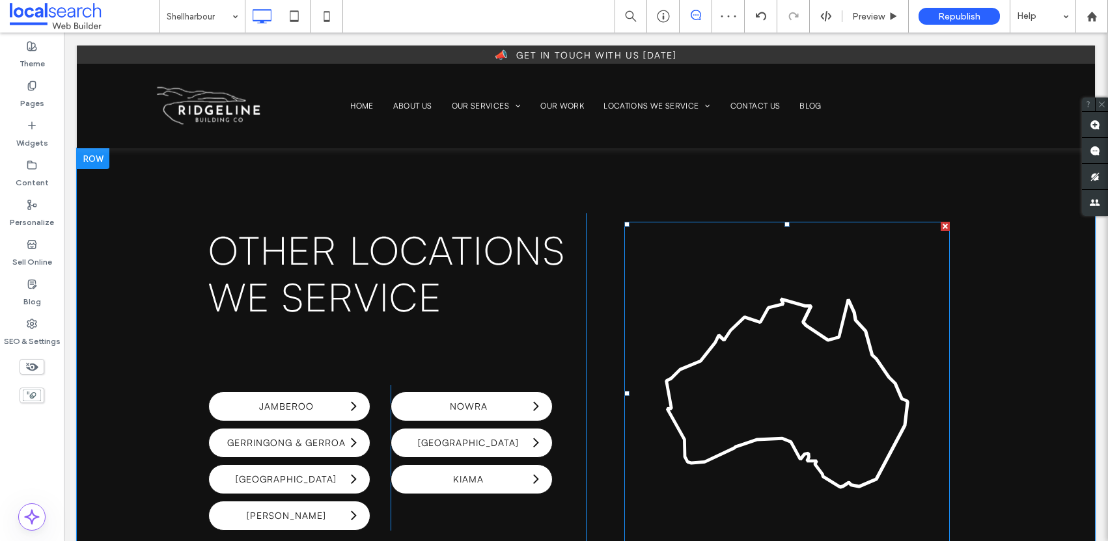
scroll to position [4402, 0]
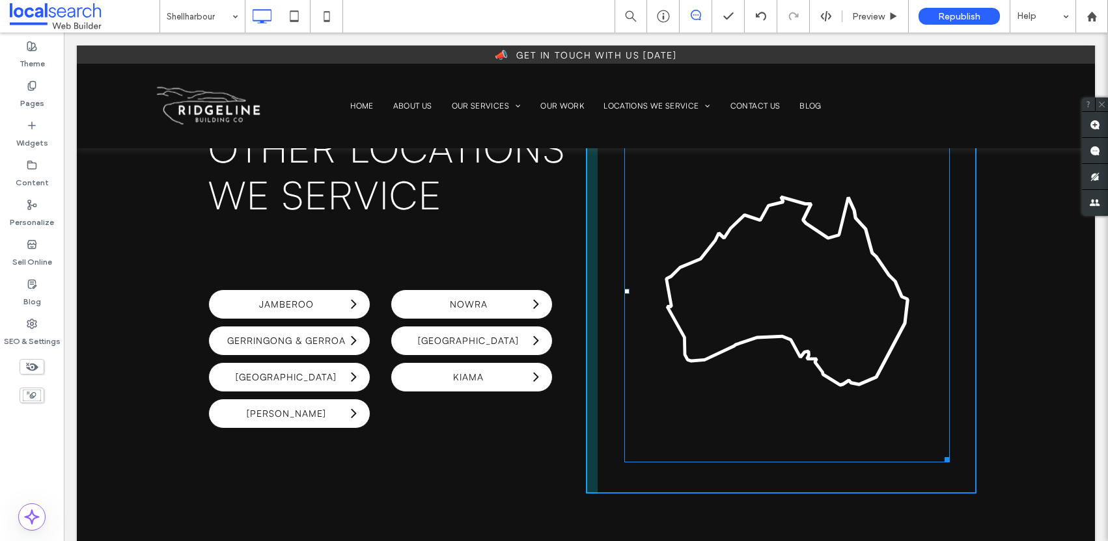
drag, startPoint x: 942, startPoint y: 394, endPoint x: 1038, endPoint y: 450, distance: 111.2
click at [975, 418] on div "Other Locations WE Service Jamberoo Gerringong & Gerroa Kangaroo Valley Berry C…" at bounding box center [586, 302] width 1018 height 513
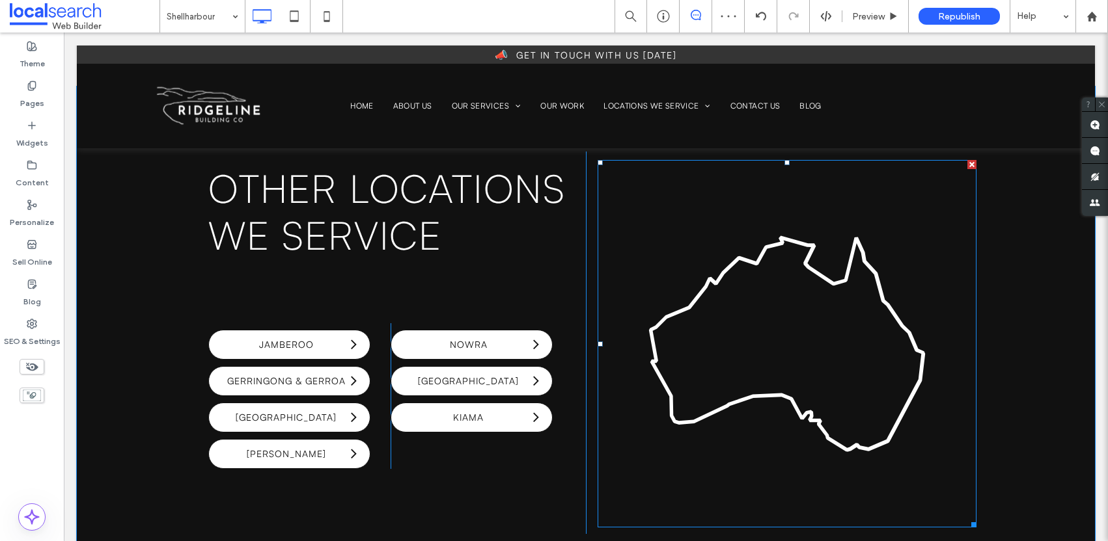
scroll to position [4508, 0]
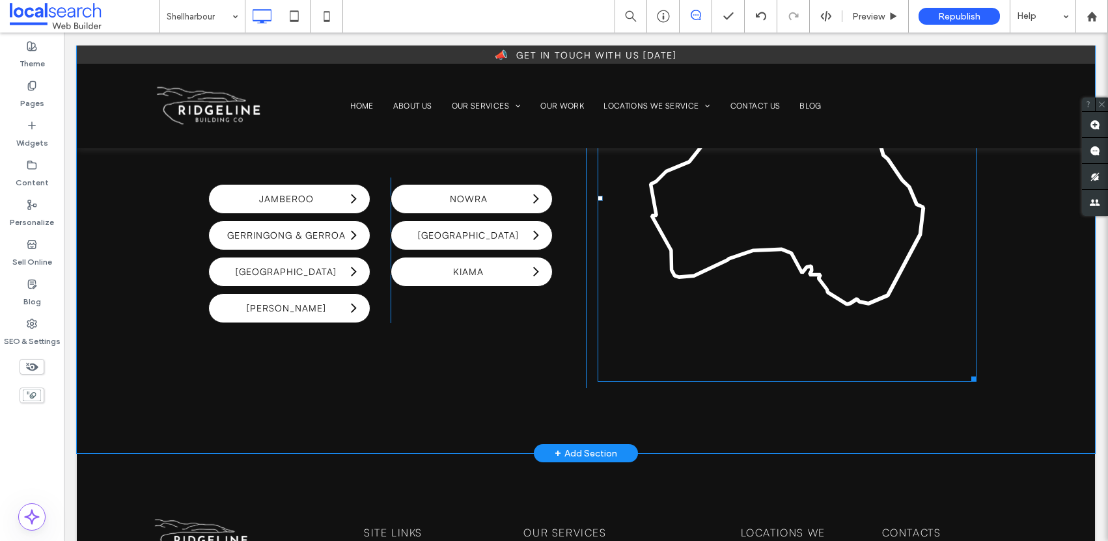
click at [847, 256] on icon at bounding box center [786, 198] width 379 height 368
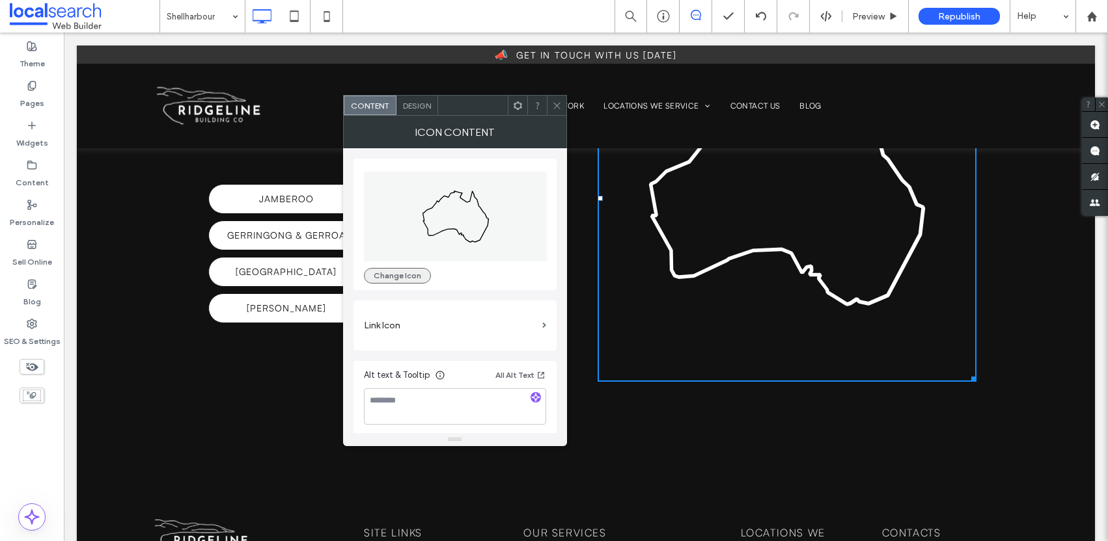
click at [412, 277] on button "Change Icon" at bounding box center [397, 276] width 67 height 16
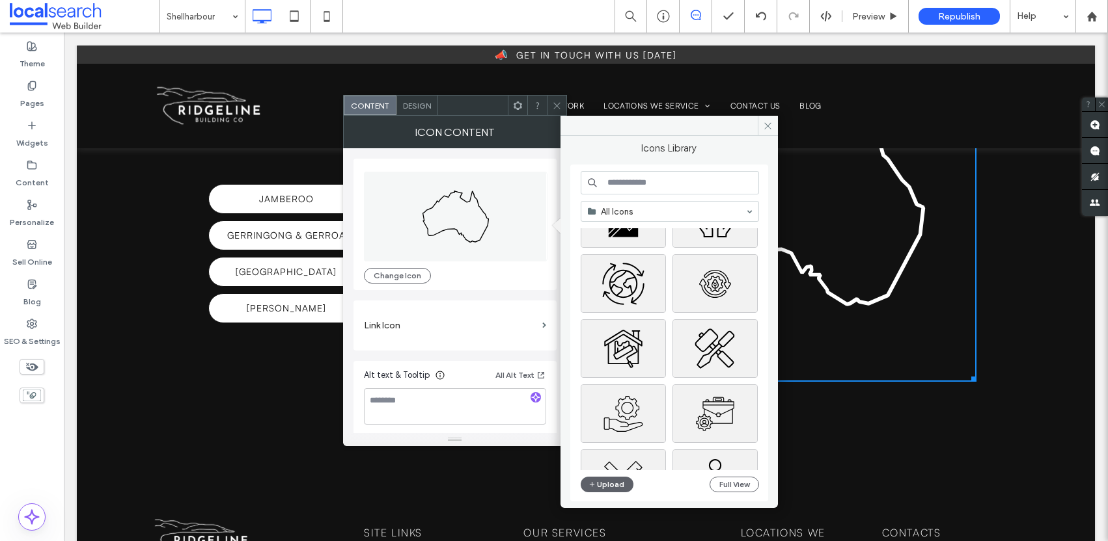
scroll to position [190, 0]
click at [766, 125] on icon at bounding box center [768, 126] width 10 height 10
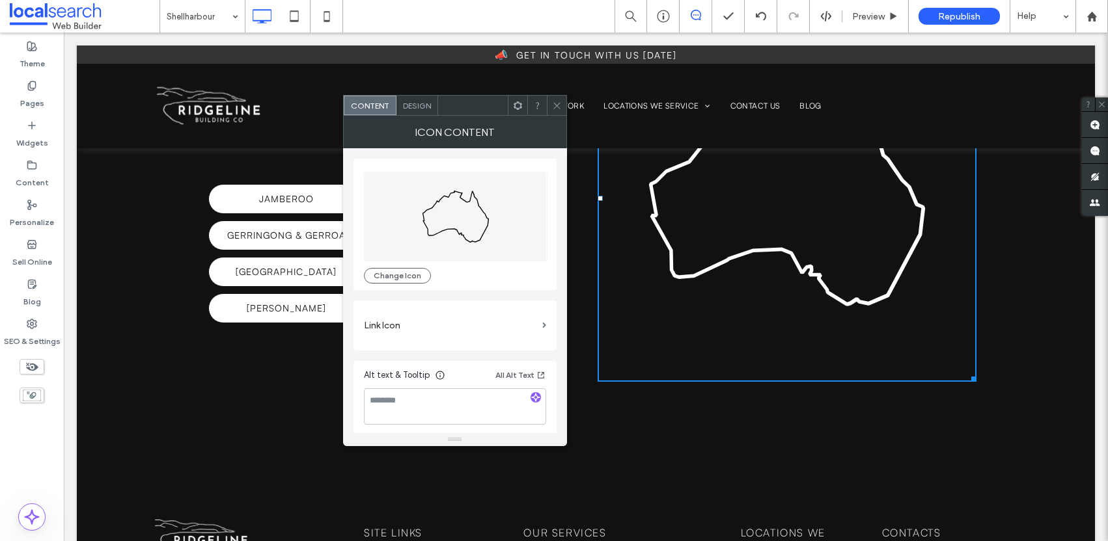
click at [553, 107] on icon at bounding box center [557, 106] width 10 height 10
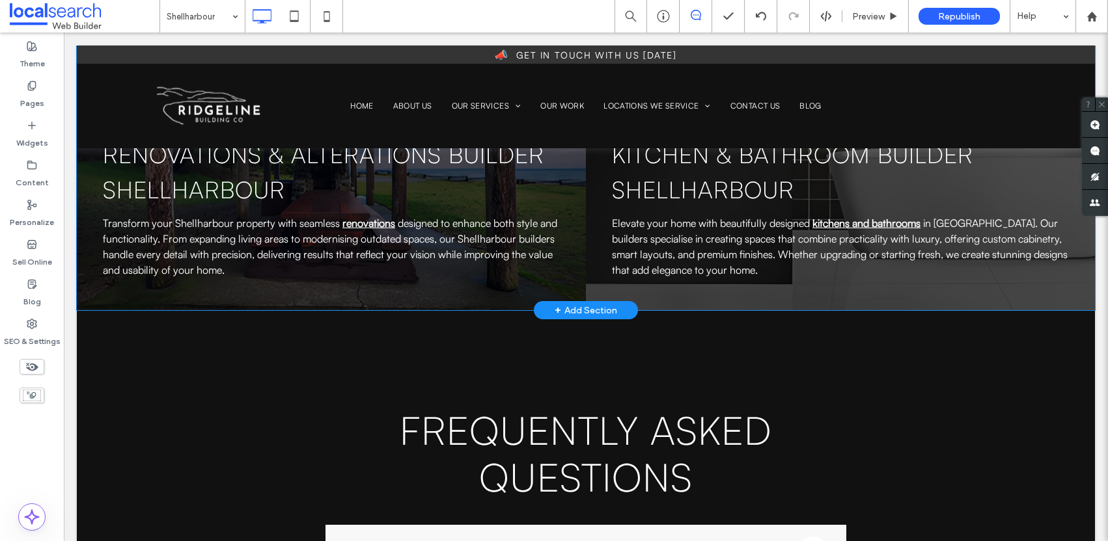
scroll to position [2818, 0]
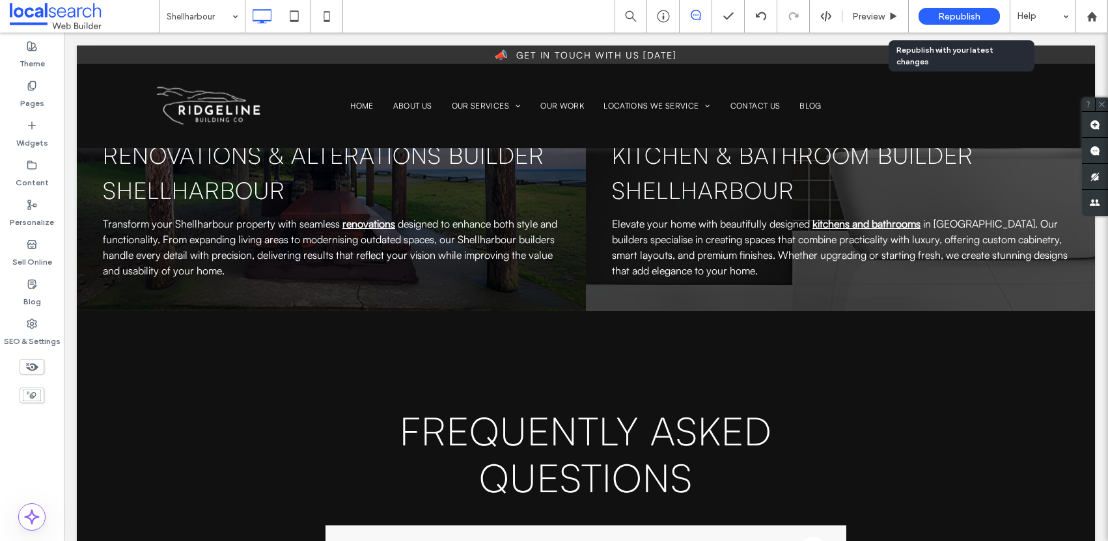
click at [972, 16] on span "Republish" at bounding box center [959, 16] width 42 height 11
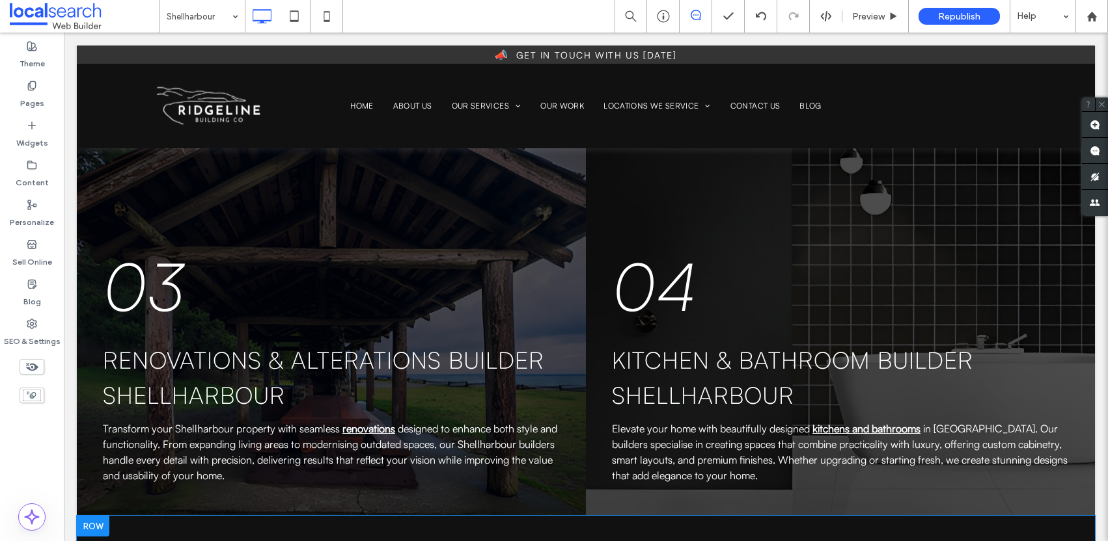
scroll to position [2448, 0]
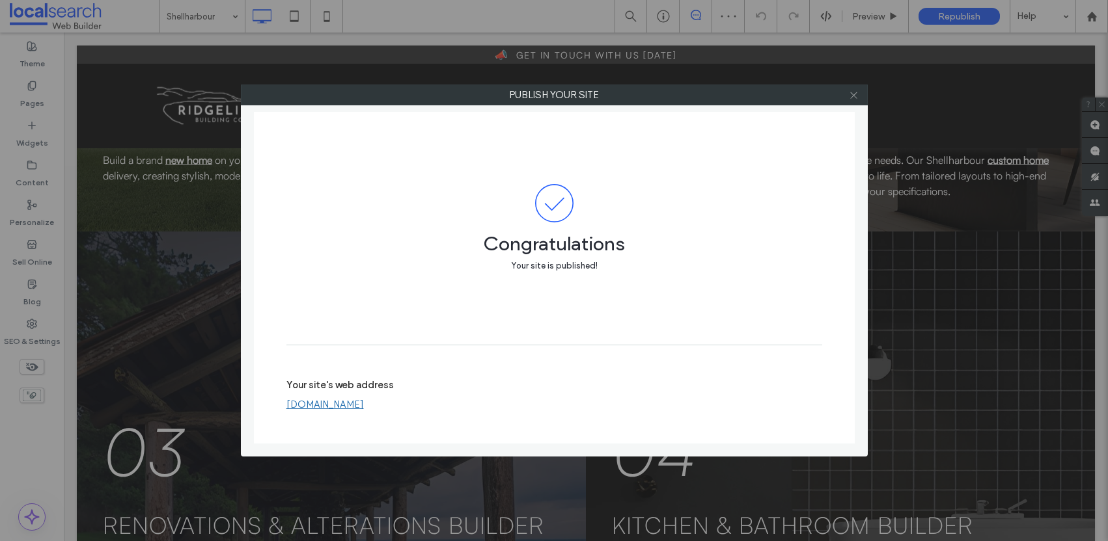
click at [855, 95] on icon at bounding box center [854, 95] width 10 height 10
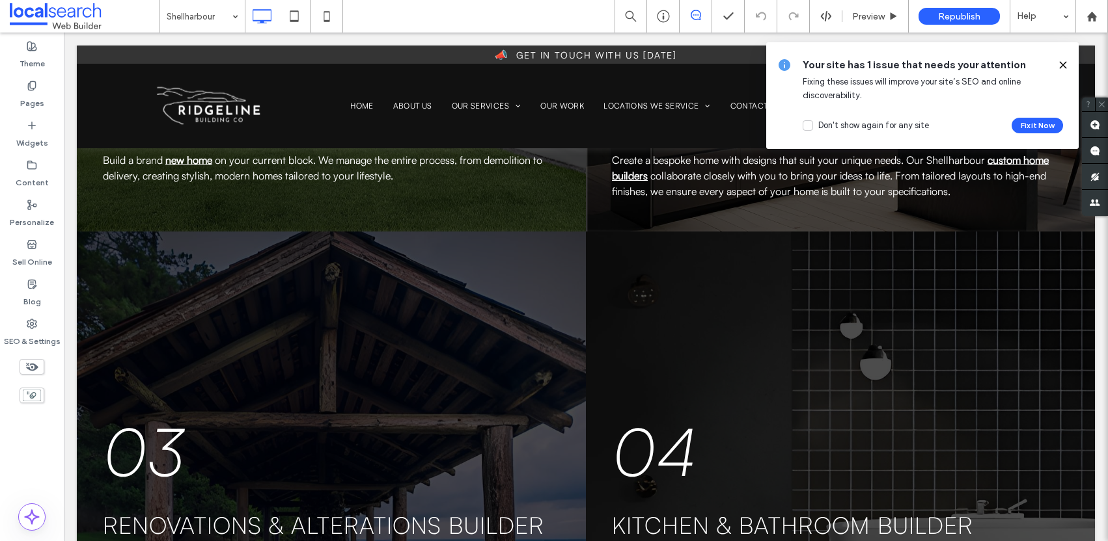
click at [1061, 64] on use at bounding box center [1062, 65] width 6 height 6
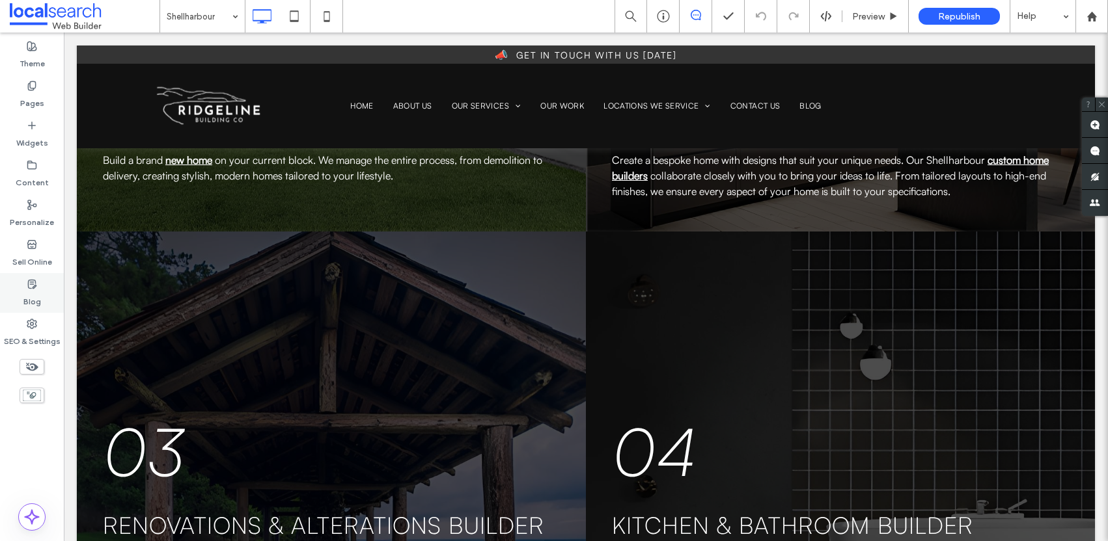
click at [33, 295] on label "Blog" at bounding box center [32, 299] width 18 height 18
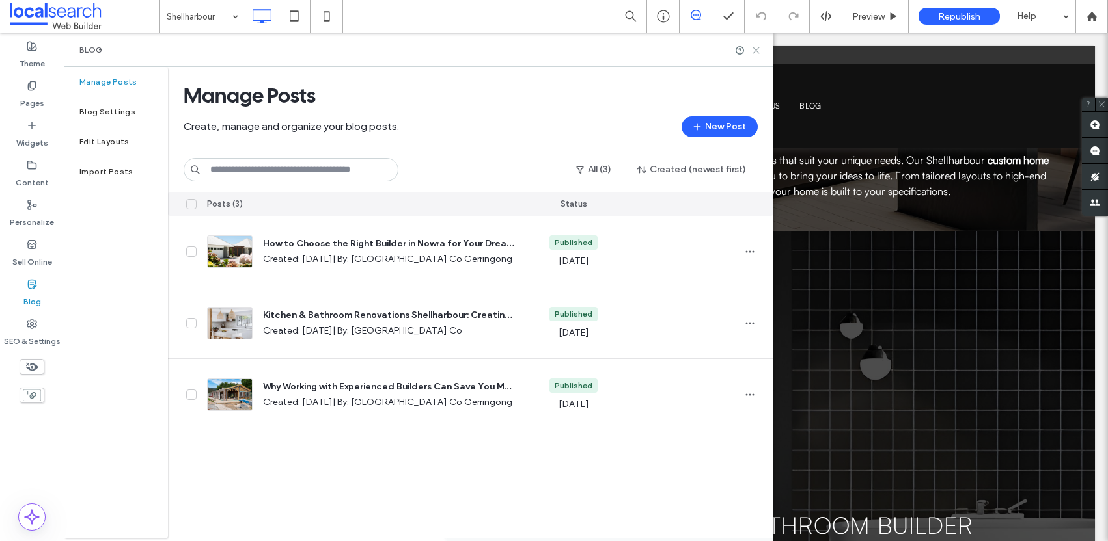
click at [757, 50] on use at bounding box center [756, 51] width 6 height 6
